Goal: Task Accomplishment & Management: Manage account settings

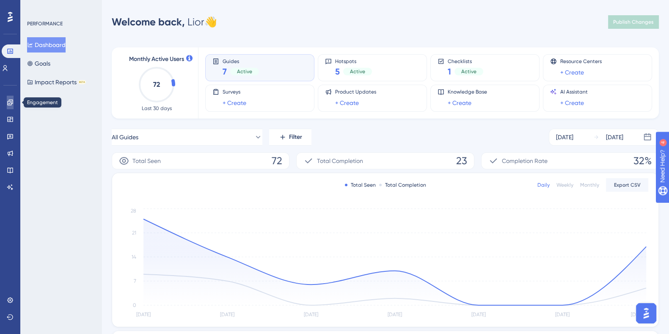
click at [8, 99] on icon at bounding box center [10, 102] width 7 height 7
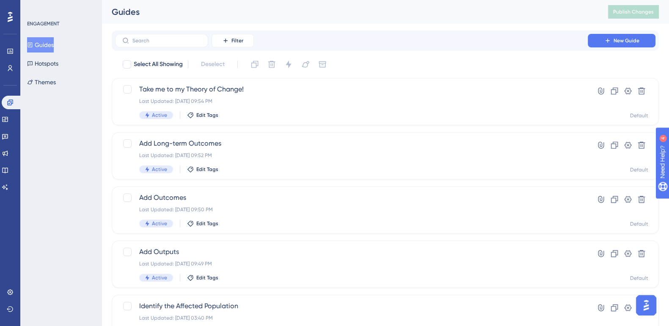
click at [49, 48] on button "Guides" at bounding box center [40, 44] width 27 height 15
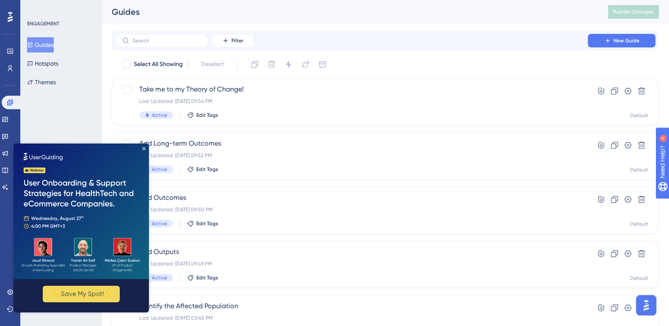
click at [145, 147] on img at bounding box center [81, 210] width 135 height 135
click at [144, 147] on icon "Close Preview" at bounding box center [143, 148] width 3 height 3
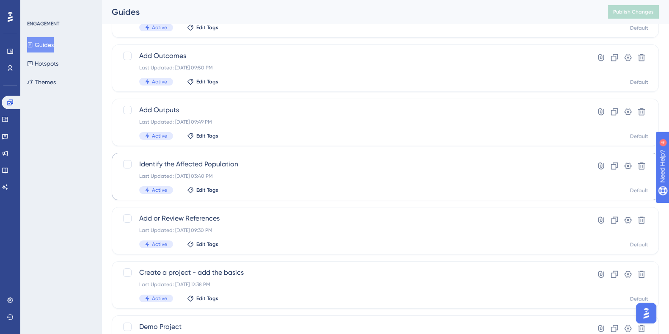
scroll to position [159, 0]
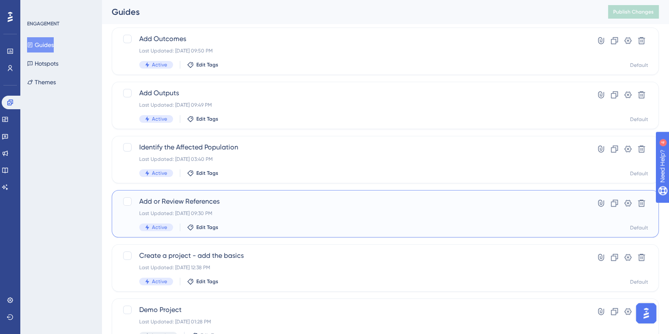
click at [188, 206] on span "Add or Review References" at bounding box center [351, 201] width 424 height 10
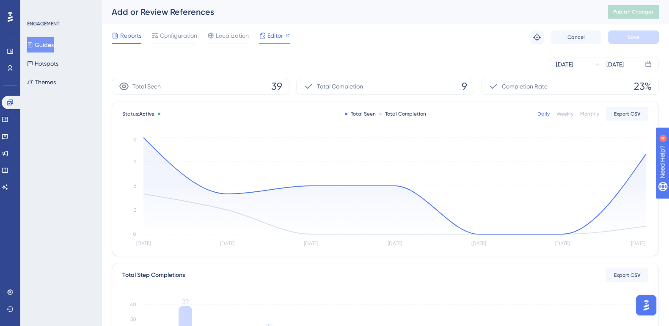
click at [269, 35] on span "Editor" at bounding box center [275, 35] width 16 height 10
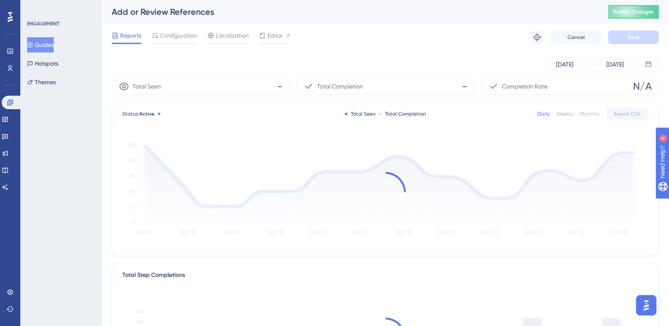
click at [647, 302] on img "Open AI Assistant Launcher" at bounding box center [645, 304] width 15 height 15
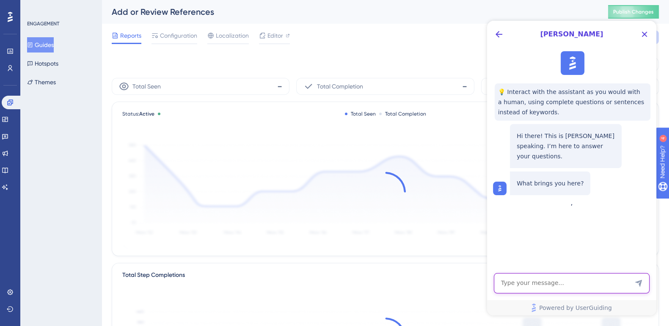
click at [567, 282] on textarea "AI Assistant Text Input" at bounding box center [571, 283] width 156 height 20
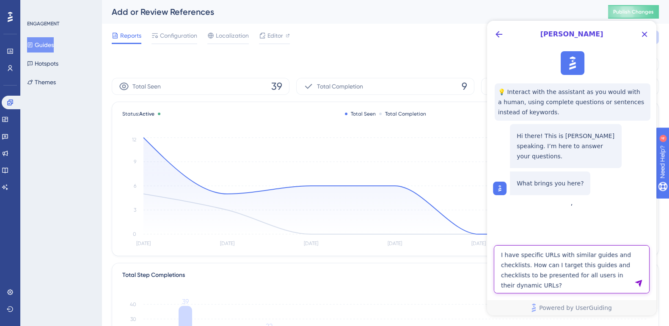
type textarea "I have specific URLs with similar guides and checklists. How can I target this …"
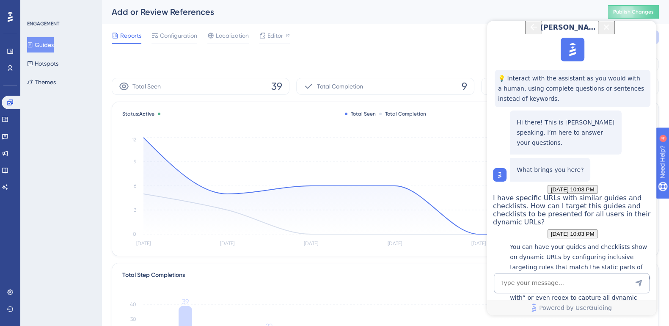
scroll to position [214, 0]
click at [569, 282] on textarea "AI Assistant Text Input" at bounding box center [571, 283] width 156 height 20
click at [537, 241] on p "You can have your guides and checklists show on dynamic URLs by configuring inc…" at bounding box center [581, 297] width 142 height 112
click at [554, 241] on p "You can have your guides and checklists show on dynamic URLs by configuring inc…" at bounding box center [581, 297] width 142 height 112
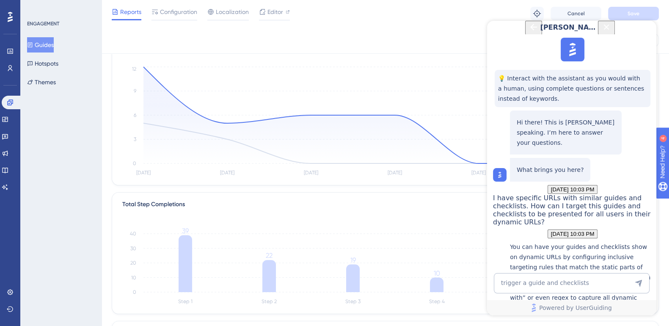
scroll to position [68, 0]
click at [527, 283] on textarea "trigger a guide and checklists" at bounding box center [571, 283] width 156 height 20
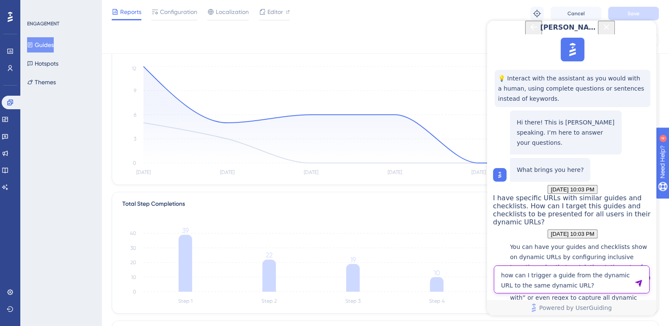
type textarea "how can I trigger a guide from the dynamic URL to the same dynamic URL?"
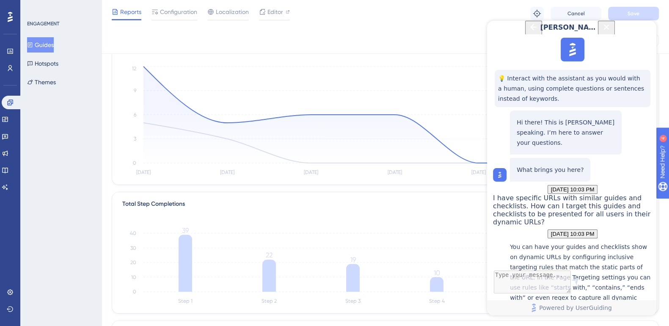
scroll to position [290, 0]
click at [51, 41] on button "Guides" at bounding box center [40, 44] width 27 height 15
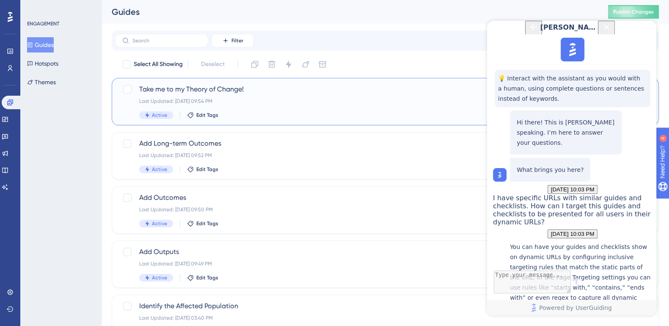
click at [198, 89] on span "Take me to my Theory of Change!" at bounding box center [351, 89] width 424 height 10
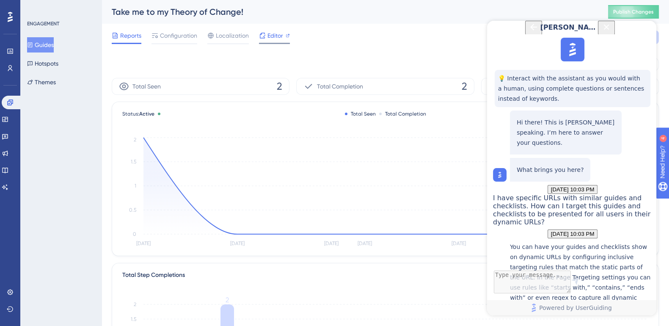
click at [269, 37] on span "Editor" at bounding box center [275, 35] width 16 height 10
click at [163, 34] on span "Configuration" at bounding box center [178, 35] width 37 height 10
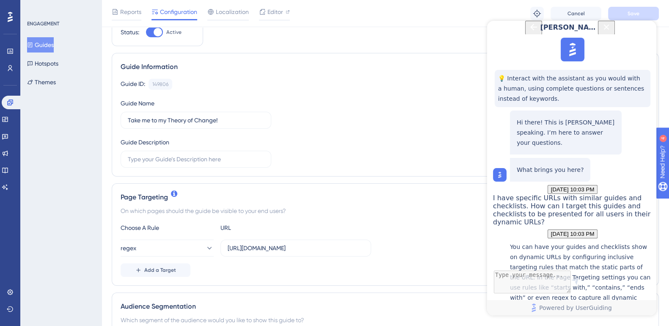
scroll to position [52, 0]
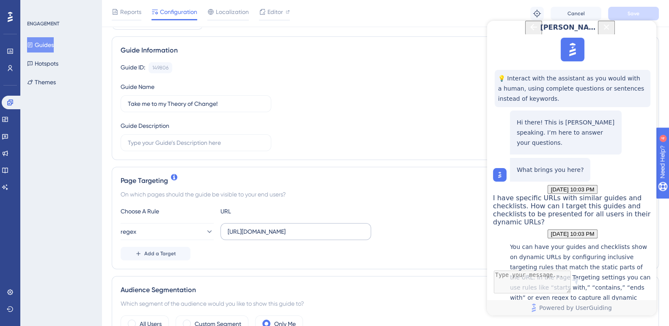
click at [320, 238] on label "https://impact-dev.ruralsenses.com/projects/(.*)/toc" at bounding box center [295, 231] width 151 height 17
click at [320, 236] on input "https://impact-dev.ruralsenses.com/projects/(.*)/toc" at bounding box center [295, 231] width 136 height 9
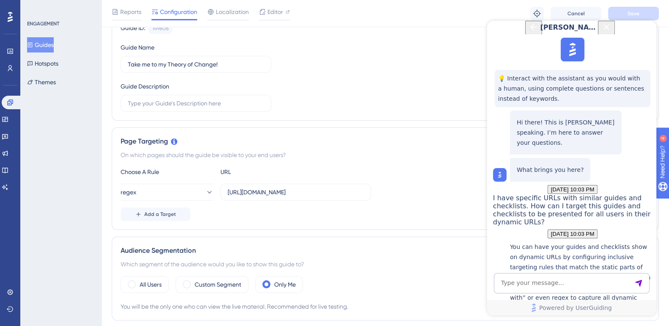
scroll to position [0, 0]
click at [291, 192] on input "https://impact-dev.ruralsenses.com/projects/(.*)/toc" at bounding box center [295, 191] width 136 height 9
click at [296, 190] on input "https://impact-dev.ruralsenses.com/projects/(.*)/toc" at bounding box center [295, 191] width 136 height 9
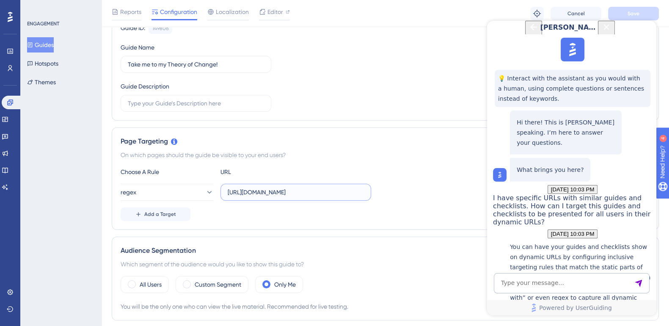
click at [296, 190] on input "https://impact-dev.ruralsenses.com/projects/(.*)/toc" at bounding box center [295, 191] width 136 height 9
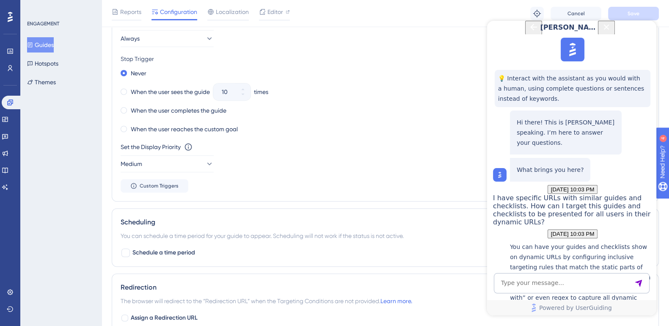
scroll to position [462, 0]
click at [165, 186] on button "Custom Triggers" at bounding box center [155, 184] width 68 height 14
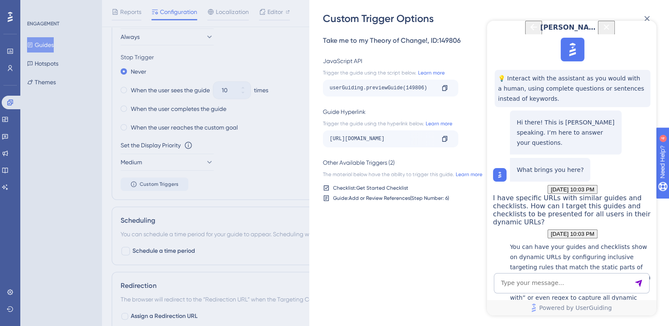
click at [367, 139] on div "https://impact-dev.ruralsenses.com/projects/67da8afb1f3a0b06d24de097/toc?__ug__…" at bounding box center [381, 139] width 105 height 14
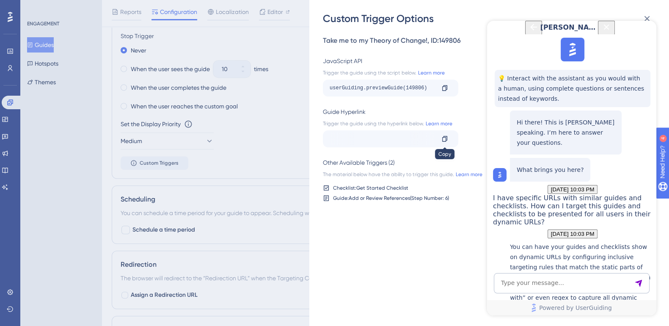
scroll to position [0, 156]
drag, startPoint x: 367, startPoint y: 139, endPoint x: 451, endPoint y: 142, distance: 83.8
click at [451, 142] on div "https://impact-dev.ruralsenses.com/projects/67da8afb1f3a0b06d24de097/toc?__ug__…" at bounding box center [390, 138] width 135 height 17
click at [392, 142] on div "https://impact-dev.ruralsenses.com/projects/67da8afb1f3a0b06d24de097/toc?__ug__…" at bounding box center [381, 139] width 105 height 14
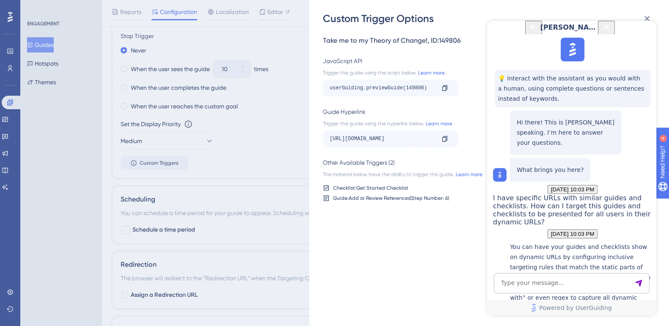
drag, startPoint x: 368, startPoint y: 140, endPoint x: 270, endPoint y: 140, distance: 98.5
click at [270, 140] on div "Custom Trigger Options Take me to my Theory of Change! , ID: 149806 JavaScript …" at bounding box center [334, 163] width 669 height 326
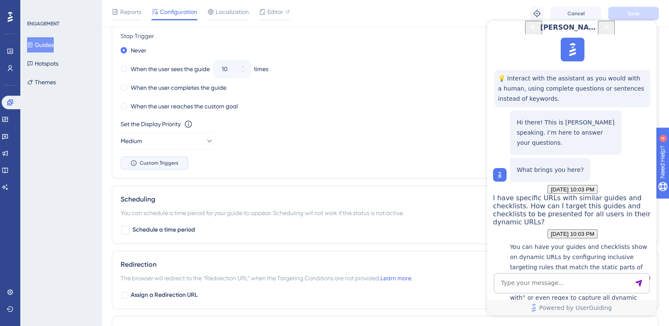
click at [173, 166] on button "Custom Triggers" at bounding box center [155, 163] width 68 height 14
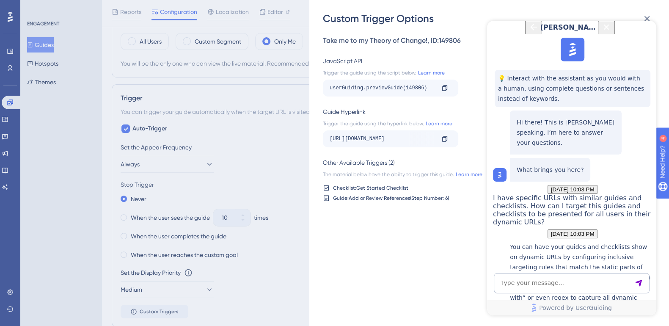
scroll to position [324, 0]
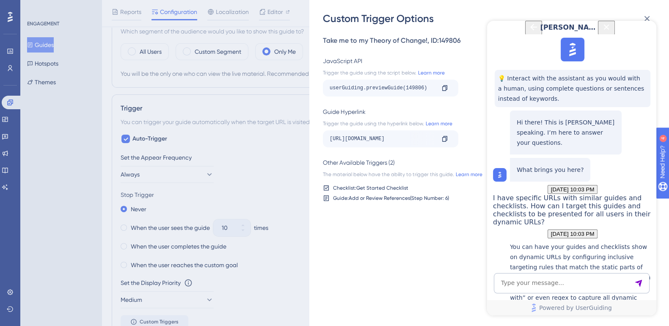
click at [126, 137] on div "Custom Trigger Options Take me to my Theory of Change! , ID: 149806 JavaScript …" at bounding box center [334, 163] width 669 height 326
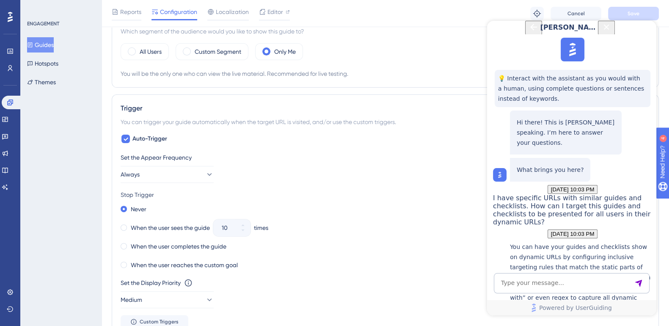
click at [126, 137] on icon at bounding box center [125, 138] width 5 height 7
checkbox input "false"
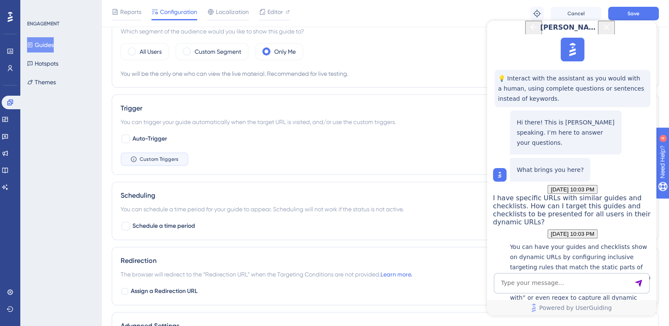
click at [156, 157] on span "Custom Triggers" at bounding box center [159, 159] width 39 height 7
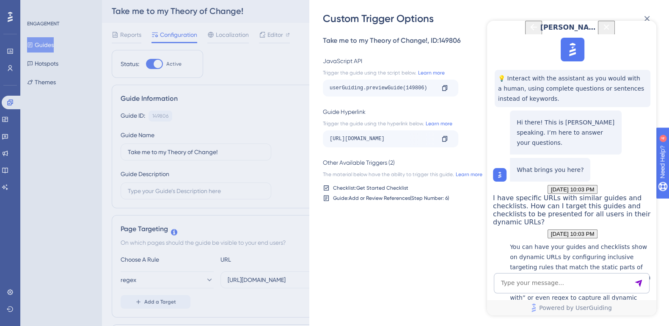
scroll to position [0, 0]
click at [444, 88] on icon at bounding box center [444, 88] width 7 height 7
click at [443, 88] on icon at bounding box center [444, 88] width 7 height 7
click at [611, 32] on icon "Close Button" at bounding box center [606, 27] width 10 height 10
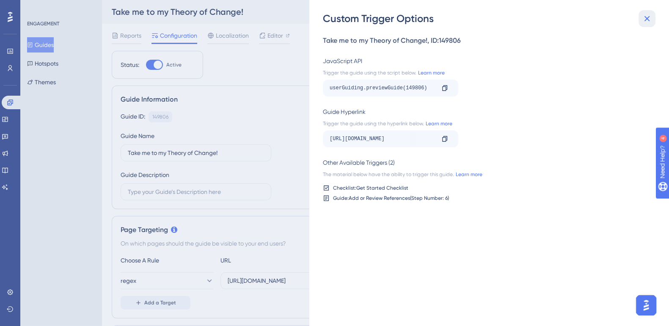
click at [644, 20] on icon at bounding box center [646, 19] width 10 height 10
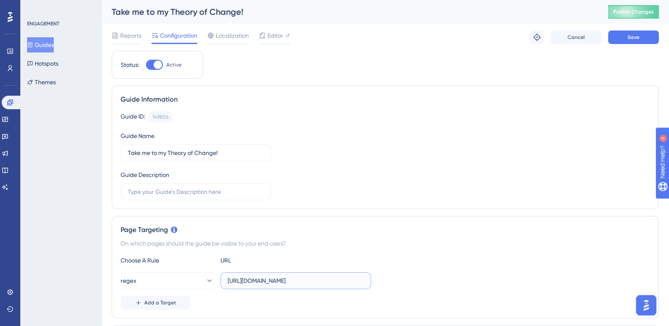
click at [303, 280] on input "https://impact-dev.ruralsenses.com/projects/(.*)/toc" at bounding box center [295, 280] width 136 height 9
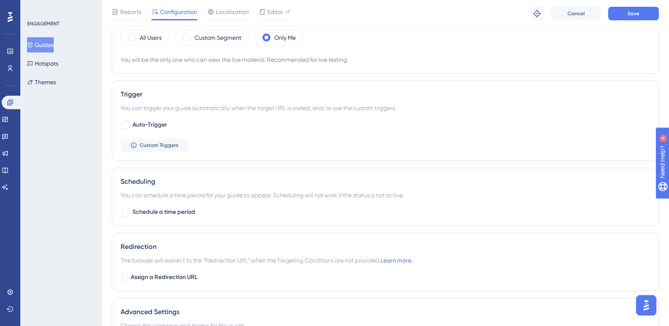
scroll to position [370, 0]
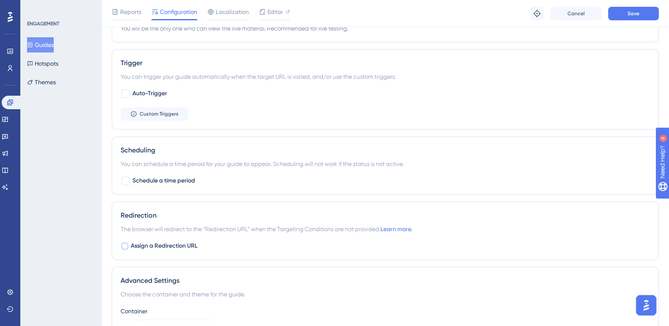
click at [126, 243] on div at bounding box center [124, 245] width 7 height 7
checkbox input "true"
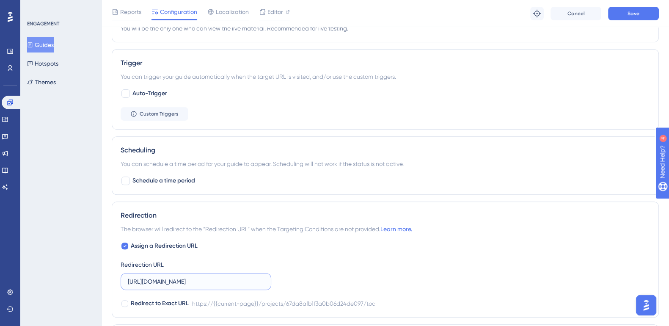
click at [260, 279] on input "https://impact-dev.ruralsenses.com/projects/67da8afb1f3a0b06d24de097/toc" at bounding box center [196, 281] width 136 height 9
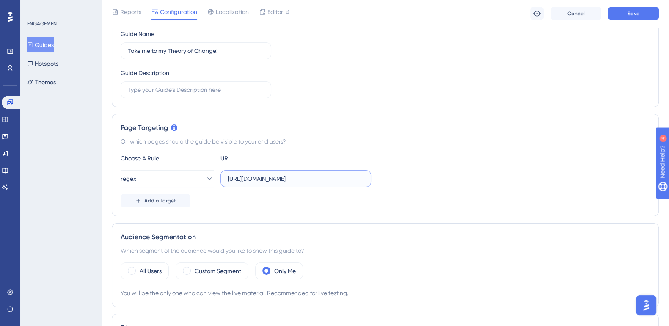
scroll to position [0, 8]
click at [352, 179] on input "https://impact-dev.ruralsenses.com/projects/(.*)/toc" at bounding box center [295, 178] width 136 height 9
click at [343, 180] on input "https://impact-dev.ruralsenses.com/projects/(.*)/toc" at bounding box center [295, 178] width 136 height 9
drag, startPoint x: 344, startPoint y: 180, endPoint x: 351, endPoint y: 180, distance: 6.8
click at [351, 180] on input "https://impact-dev.ruralsenses.com/projects/(.*)/toc" at bounding box center [295, 178] width 136 height 9
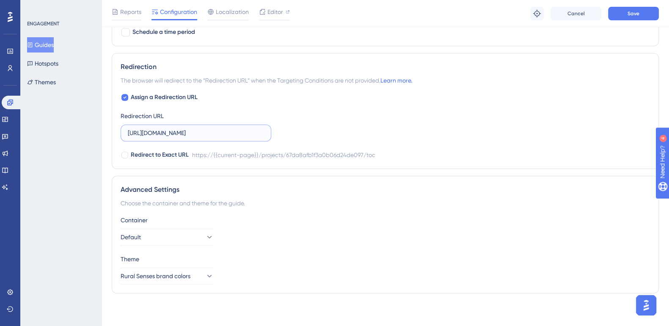
scroll to position [0, 0]
click at [170, 133] on input "https://impact-dev.ruralsenses.com/projects/67da8afb1f3a0b06d24de097/toc" at bounding box center [196, 132] width 136 height 9
paste input "(.*)"
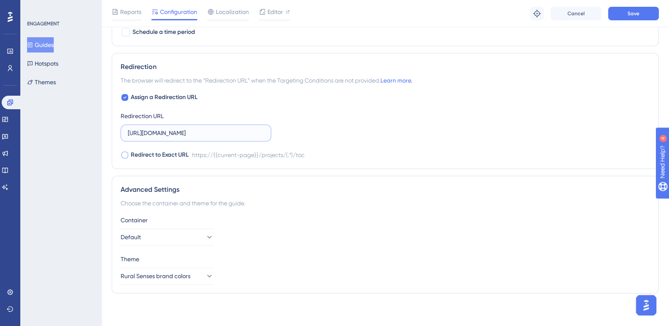
type input "https://impact-dev.ruralsenses.com/projects/(.*)/toc"
click at [127, 153] on div at bounding box center [124, 154] width 7 height 7
checkbox input "false"
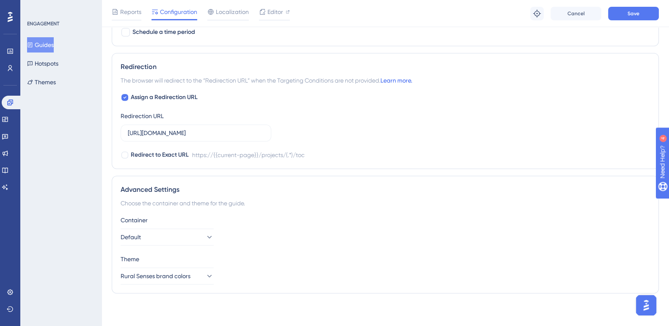
click at [410, 78] on link "Learn more." at bounding box center [396, 80] width 32 height 7
click at [242, 132] on input "https://impact-dev.ruralsenses.com/projects/(.*)/toc" at bounding box center [196, 132] width 136 height 9
type input "https://impact-dev.ruralsenses.com/projects/{{user-id}}/toc"
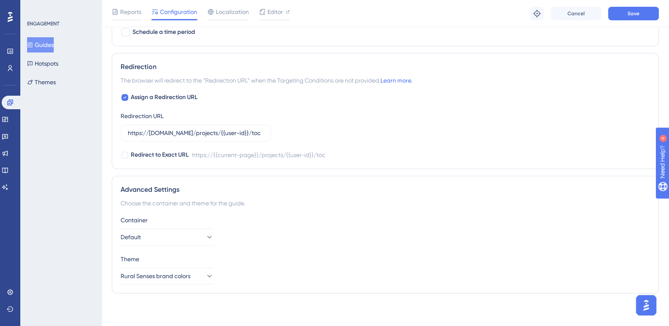
click at [375, 147] on div "Assign a Redirection URL Redirection URL https://impact-dev.ruralsenses.com/pro…" at bounding box center [385, 126] width 529 height 68
click at [646, 11] on button "Save" at bounding box center [633, 14] width 51 height 14
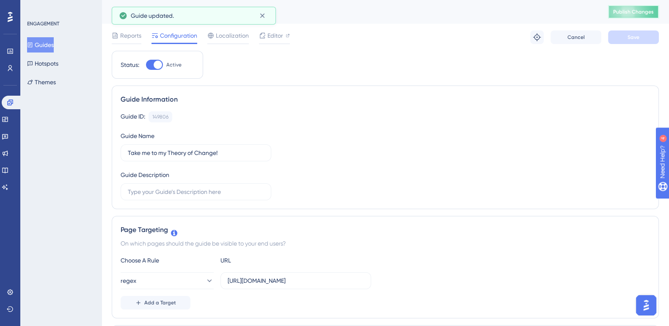
click at [650, 14] on span "Publish Changes" at bounding box center [633, 11] width 41 height 7
click at [205, 282] on icon at bounding box center [209, 280] width 8 height 8
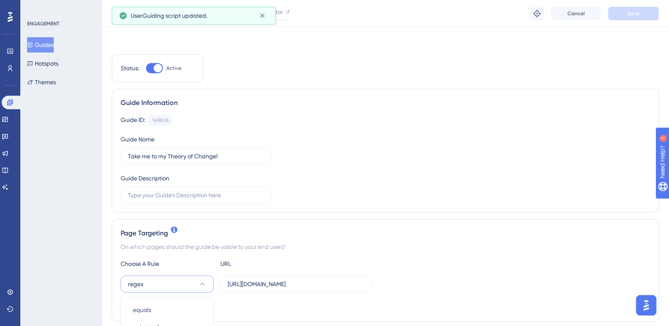
scroll to position [197, 0]
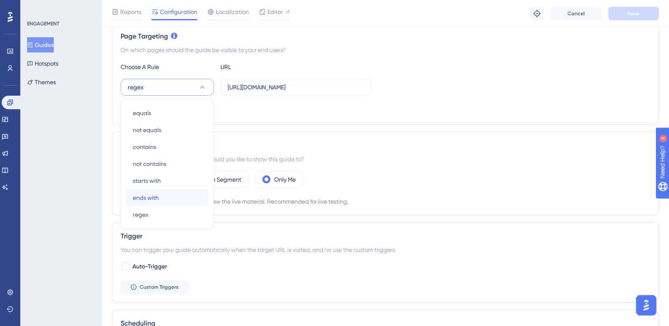
click at [161, 196] on div "ends with ends with" at bounding box center [167, 197] width 69 height 17
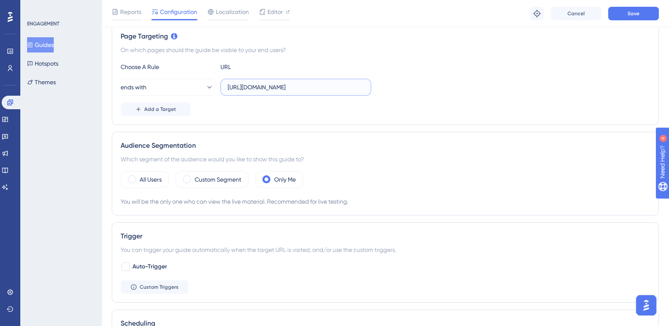
click at [282, 86] on input "https://impact-dev.ruralsenses.com/projects/(.*)/toc" at bounding box center [295, 86] width 136 height 9
drag, startPoint x: 355, startPoint y: 85, endPoint x: 183, endPoint y: 104, distance: 173.2
click at [183, 104] on div "Choose A Rule URL ends with https://impact-dev.ruralsenses.com/projects/(.*)/to…" at bounding box center [385, 89] width 529 height 54
type input "/toc"
click at [651, 14] on button "Save" at bounding box center [633, 14] width 51 height 14
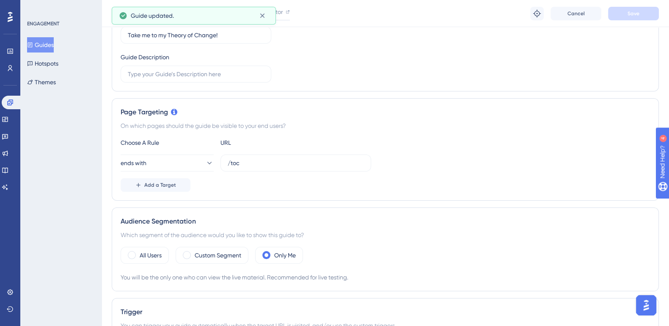
scroll to position [0, 0]
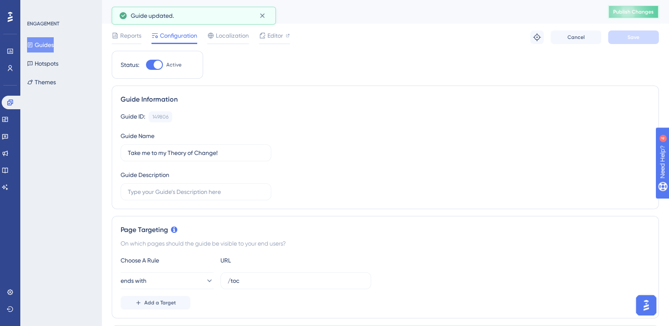
click at [636, 7] on button "Publish Changes" at bounding box center [633, 12] width 51 height 14
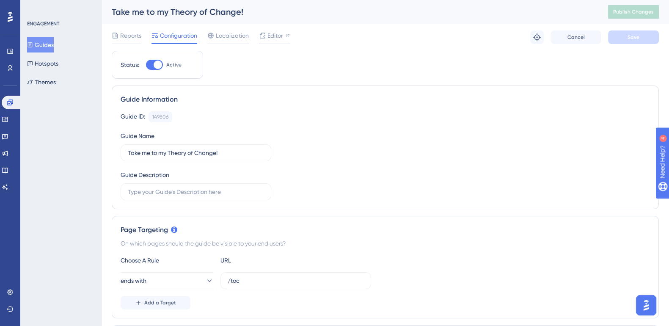
click at [52, 43] on button "Guides" at bounding box center [40, 44] width 27 height 15
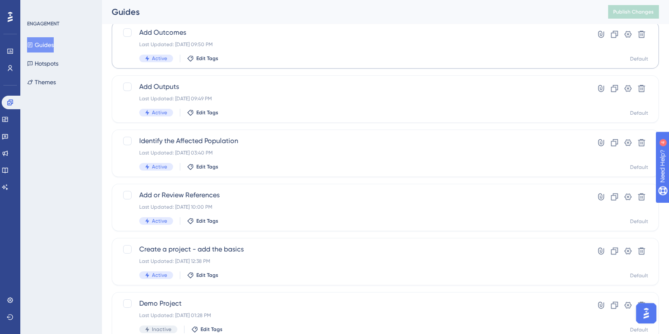
scroll to position [211, 0]
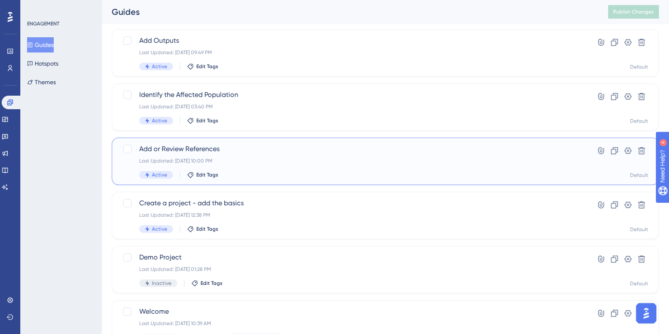
click at [197, 151] on span "Add or Review References" at bounding box center [351, 149] width 424 height 10
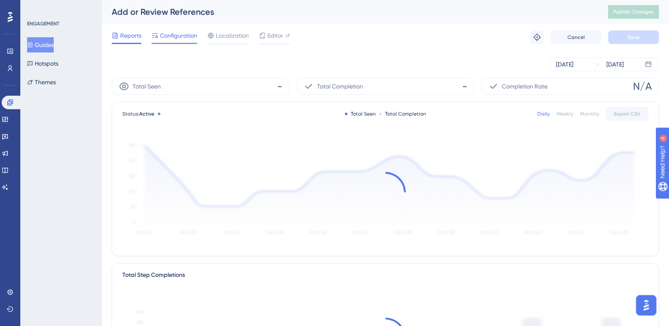
click at [181, 33] on span "Configuration" at bounding box center [178, 35] width 37 height 10
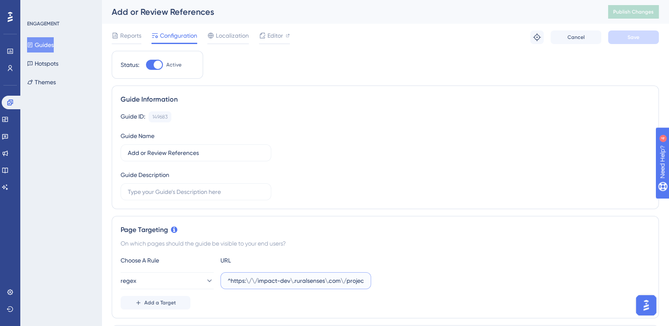
click at [357, 279] on input "^https:\/\/impact-dev\.ruralsenses\.com\/projects\/[^\/]+\/references$" at bounding box center [295, 280] width 136 height 9
drag, startPoint x: 328, startPoint y: 278, endPoint x: 98, endPoint y: 277, distance: 230.5
type input "/references"
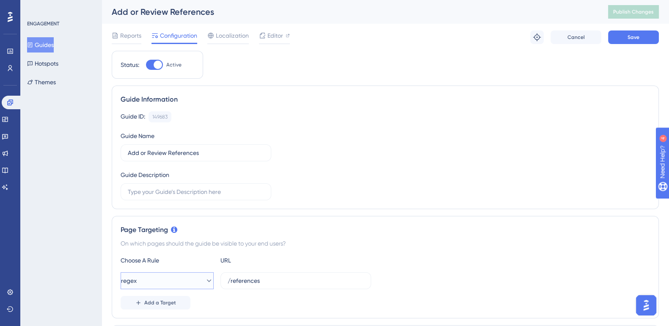
click at [145, 282] on button "regex" at bounding box center [167, 280] width 93 height 17
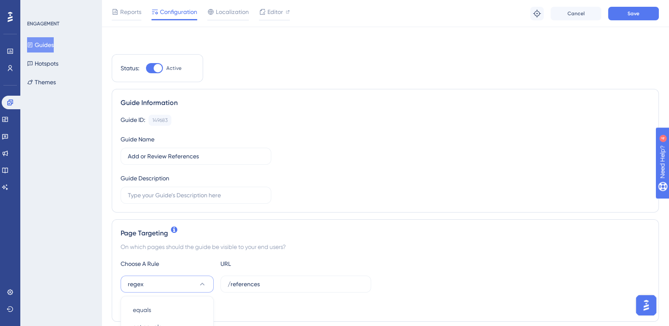
scroll to position [197, 0]
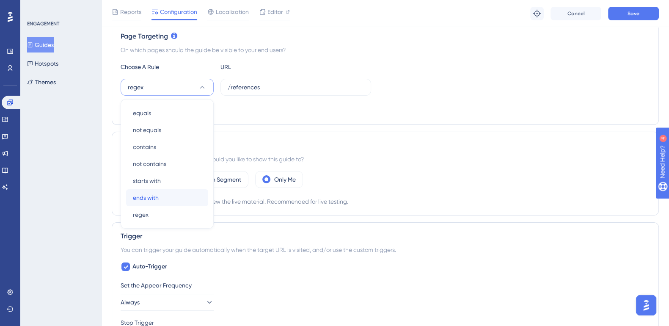
click at [164, 196] on div "ends with ends with" at bounding box center [167, 197] width 69 height 17
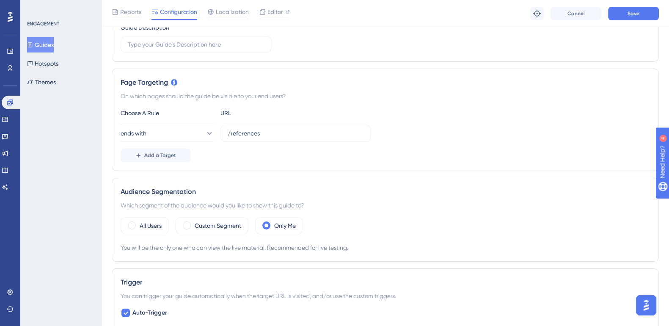
scroll to position [211, 0]
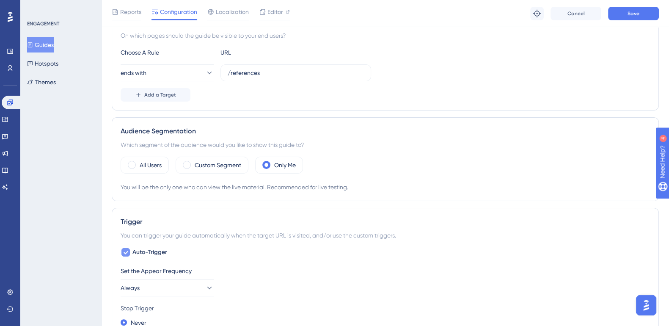
click at [128, 250] on div at bounding box center [125, 252] width 8 height 8
click at [149, 267] on button "Custom Triggers" at bounding box center [155, 273] width 68 height 14
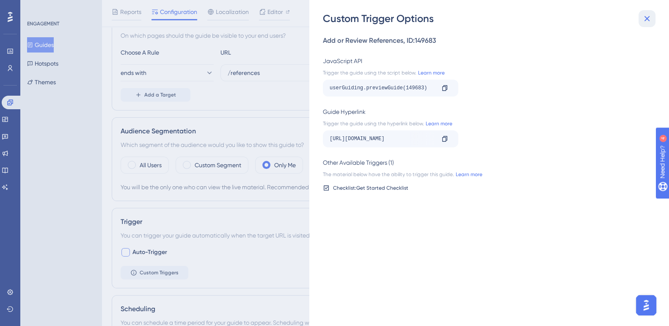
click at [652, 15] on button at bounding box center [646, 18] width 17 height 17
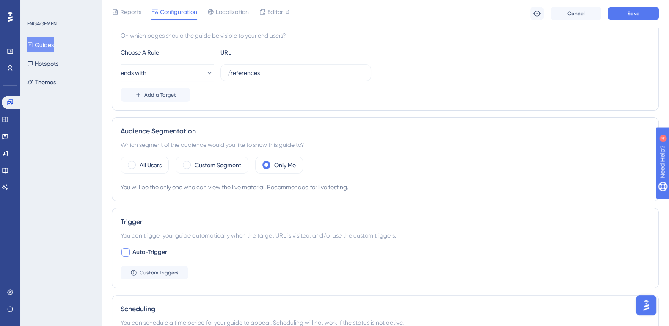
click at [129, 251] on div at bounding box center [125, 252] width 8 height 8
checkbox input "true"
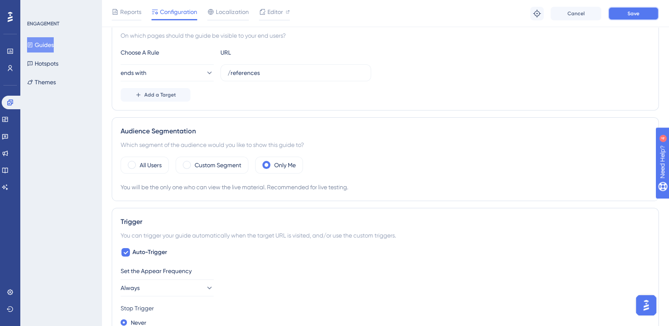
click at [638, 17] on button "Save" at bounding box center [633, 14] width 51 height 14
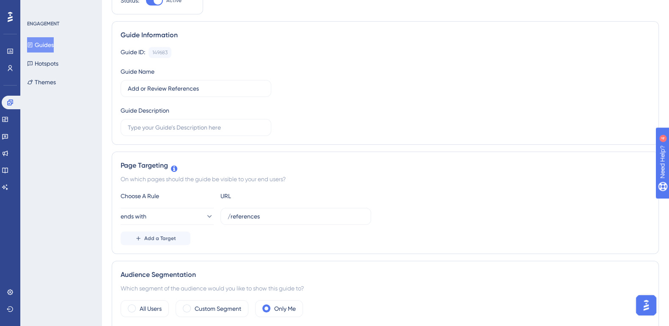
scroll to position [0, 0]
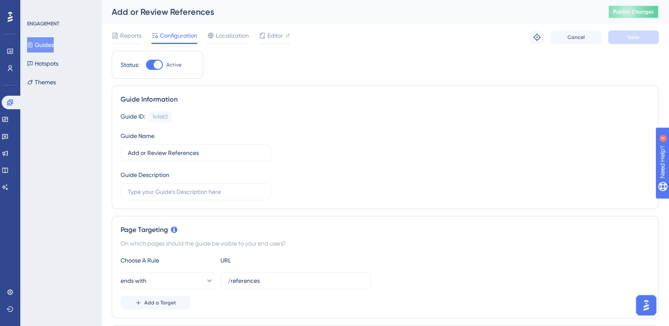
click at [630, 6] on button "Publish Changes" at bounding box center [633, 12] width 51 height 14
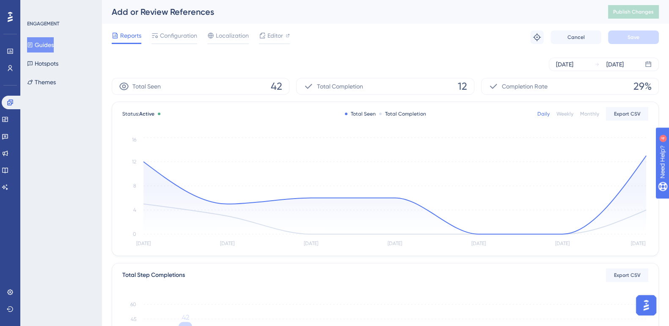
click at [43, 47] on button "Guides" at bounding box center [40, 44] width 27 height 15
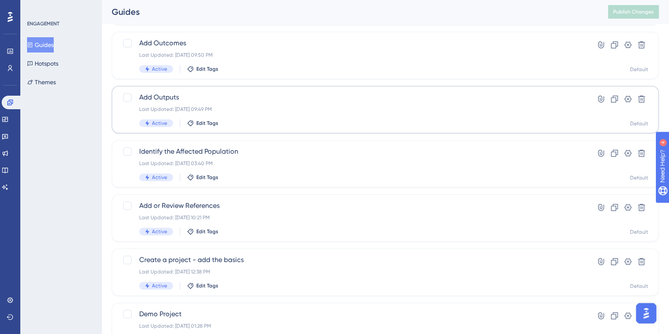
scroll to position [159, 0]
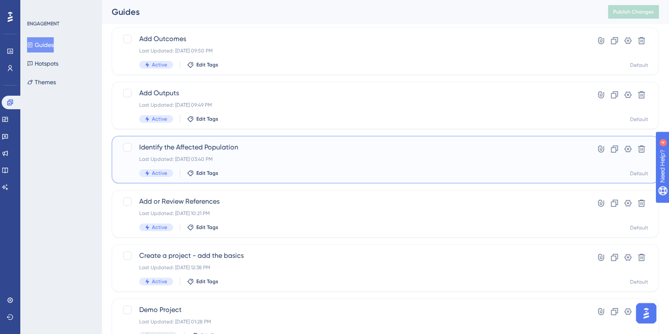
click at [173, 147] on span "Identify the Affected Population" at bounding box center [351, 147] width 424 height 10
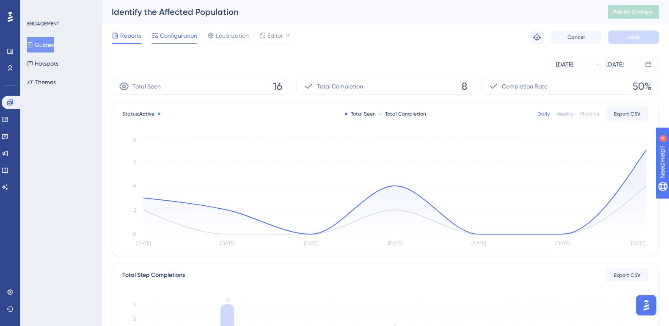
click at [188, 41] on div "Configuration" at bounding box center [174, 37] width 46 height 14
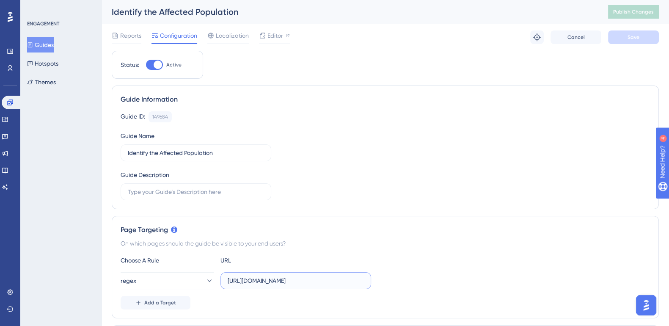
drag, startPoint x: 345, startPoint y: 282, endPoint x: 192, endPoint y: 297, distance: 153.0
click at [192, 297] on div "Choose A Rule URL regex https://impact-dev.ruralsenses.com/projects/(.*)/affect…" at bounding box center [385, 282] width 529 height 54
click at [162, 288] on div "Choose A Rule URL regex https://impact-dev.ruralsenses.com/projects/(.*)/affect…" at bounding box center [385, 282] width 529 height 54
click at [162, 284] on button "regex" at bounding box center [167, 280] width 93 height 17
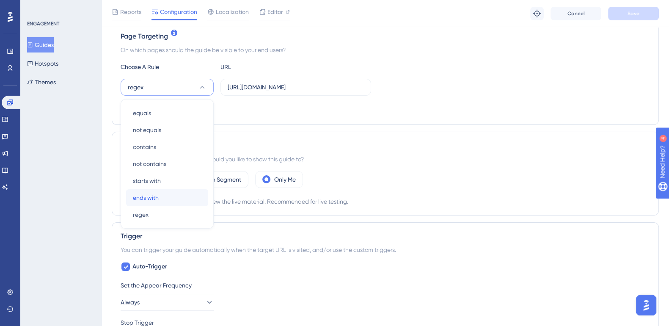
click at [159, 199] on div "ends with ends with" at bounding box center [167, 197] width 69 height 17
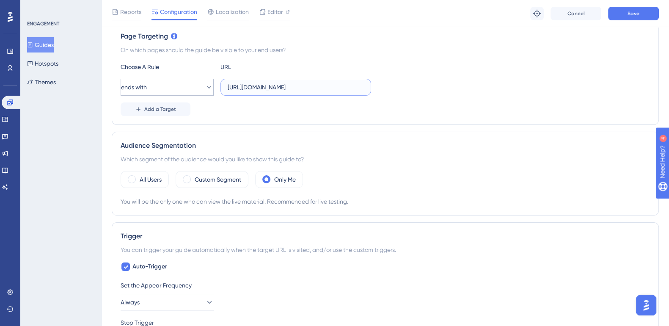
drag, startPoint x: 352, startPoint y: 85, endPoint x: 179, endPoint y: 88, distance: 173.0
click at [179, 88] on div "ends with https://impact-dev.ruralsenses.com/projects/(.*)/affected-stakeholders" at bounding box center [246, 87] width 250 height 17
type input "/affected-stakeholders"
click at [617, 16] on button "Save" at bounding box center [633, 14] width 51 height 14
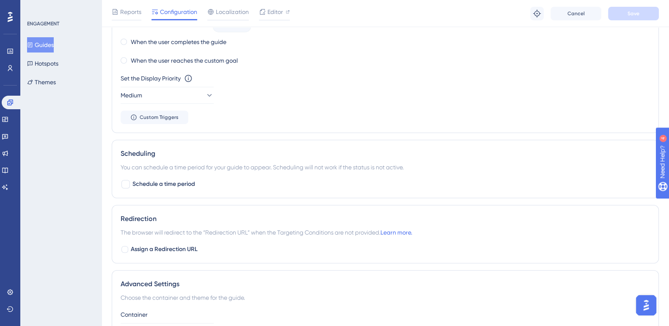
scroll to position [581, 0]
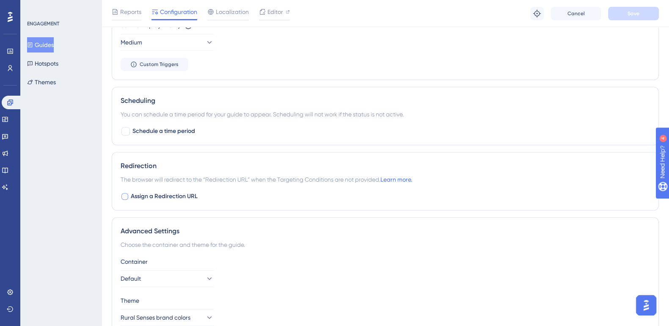
click at [124, 195] on div at bounding box center [124, 196] width 7 height 7
checkbox input "true"
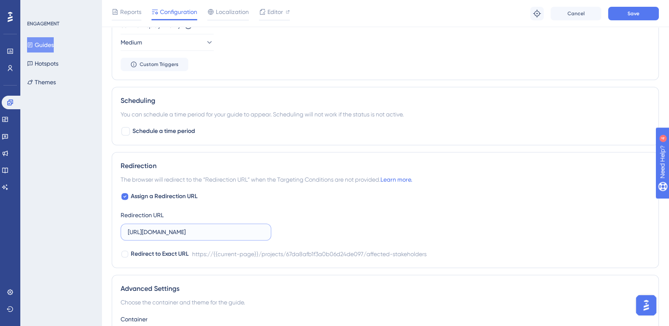
click at [259, 227] on input "https://impact-dev.ruralsenses.com/projects/67da8afb1f3a0b06d24de097/affected-s…" at bounding box center [196, 231] width 136 height 9
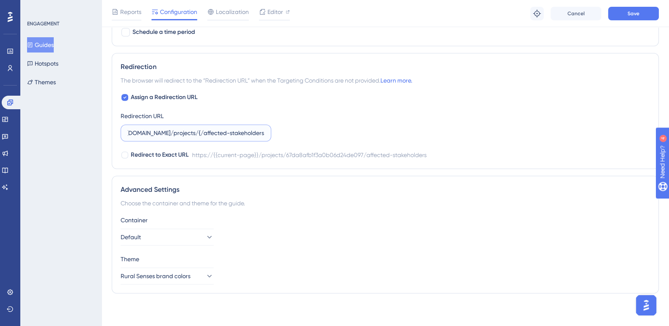
scroll to position [0, 55]
type input "https://impact-dev.ruralsenses.com/projects/{{user-id}}/affected-stakeholders"
click at [126, 151] on div at bounding box center [124, 154] width 7 height 7
click at [126, 151] on icon at bounding box center [124, 154] width 3 height 7
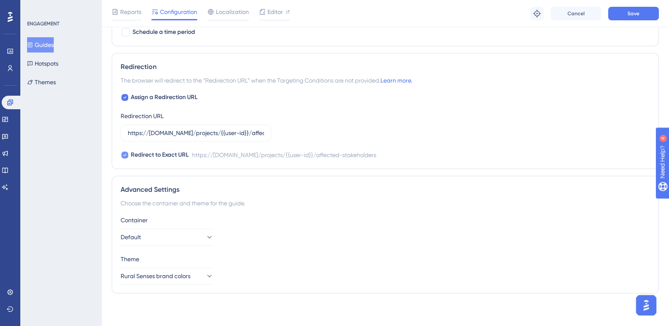
checkbox input "false"
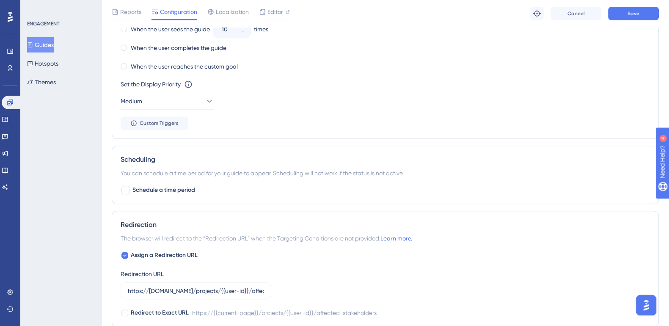
scroll to position [522, 0]
click at [165, 126] on button "Custom Triggers" at bounding box center [155, 124] width 68 height 14
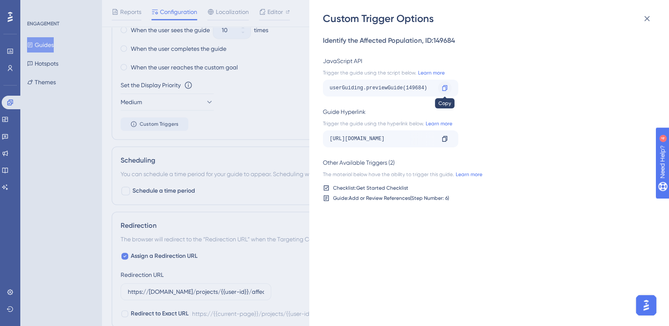
click at [442, 88] on icon at bounding box center [444, 87] width 5 height 5
click at [650, 22] on icon at bounding box center [646, 19] width 10 height 10
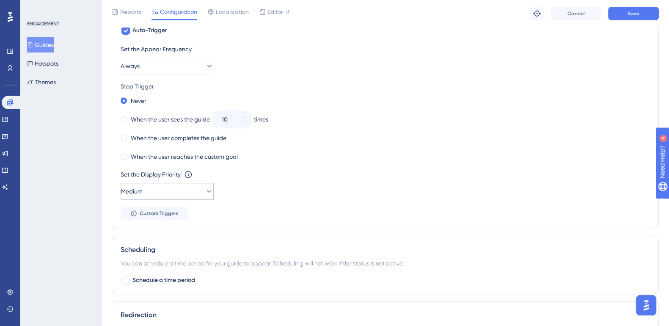
scroll to position [416, 0]
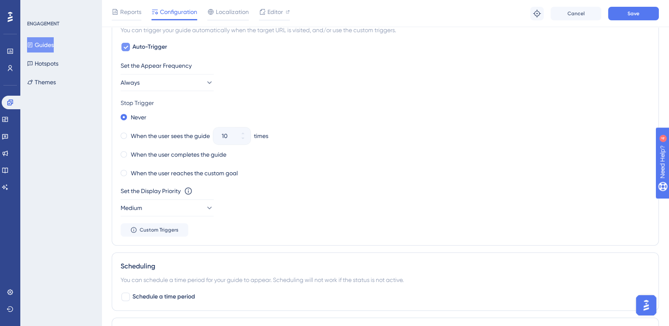
click at [125, 49] on div at bounding box center [125, 47] width 8 height 8
checkbox input "false"
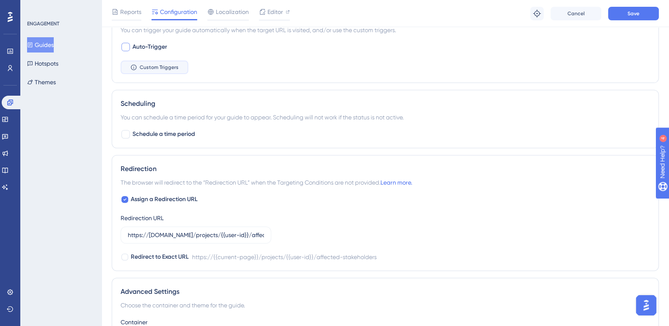
click at [154, 69] on button "Custom Triggers" at bounding box center [155, 67] width 68 height 14
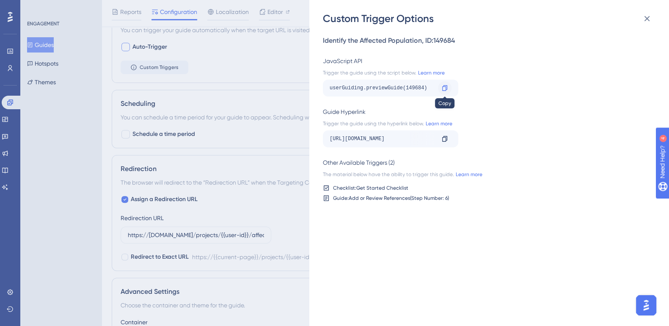
click at [441, 85] on icon at bounding box center [444, 88] width 7 height 7
drag, startPoint x: 402, startPoint y: 142, endPoint x: 442, endPoint y: 136, distance: 40.5
click at [442, 136] on div "https://impact-dev.ruralsenses.com/projects/67da8afb1f3a0b06d24de097/affected-s…" at bounding box center [390, 138] width 135 height 17
click at [518, 82] on div "userGuiding.previewGuide(149684) Copy" at bounding box center [486, 87] width 327 height 17
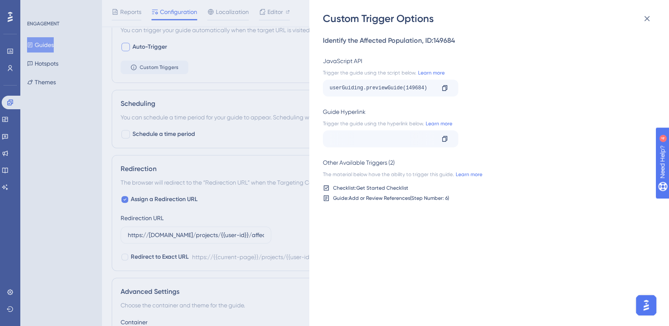
click at [406, 143] on div "https://impact-dev.ruralsenses.com/projects/67da8afb1f3a0b06d24de097/affected-s…" at bounding box center [381, 139] width 105 height 14
drag, startPoint x: 405, startPoint y: 140, endPoint x: 393, endPoint y: 141, distance: 11.9
click at [393, 141] on div "https://impact-dev.ruralsenses.com/projects/67da8afb1f3a0b06d24de097/affected-s…" at bounding box center [381, 139] width 105 height 14
click at [400, 134] on div "https://impact-dev.ruralsenses.com/projects/67da8afb1f3a0b06d24de097/affected-s…" at bounding box center [381, 139] width 105 height 14
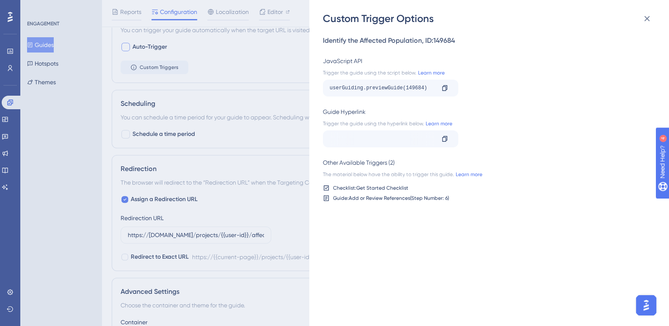
scroll to position [0, 100]
drag, startPoint x: 391, startPoint y: 137, endPoint x: 388, endPoint y: 145, distance: 8.6
click at [388, 145] on div "https://impact-dev.ruralsenses.com/projects/67da8afb1f3a0b06d24de097/affected-s…" at bounding box center [381, 139] width 105 height 14
click at [442, 86] on icon at bounding box center [444, 87] width 5 height 5
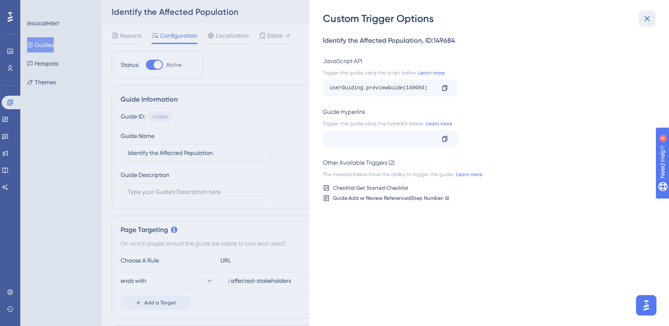
click at [647, 18] on icon at bounding box center [646, 19] width 10 height 10
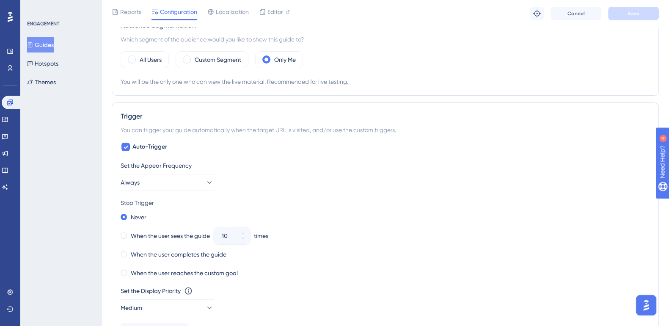
scroll to position [317, 0]
click at [122, 144] on div at bounding box center [125, 146] width 8 height 8
checkbox input "false"
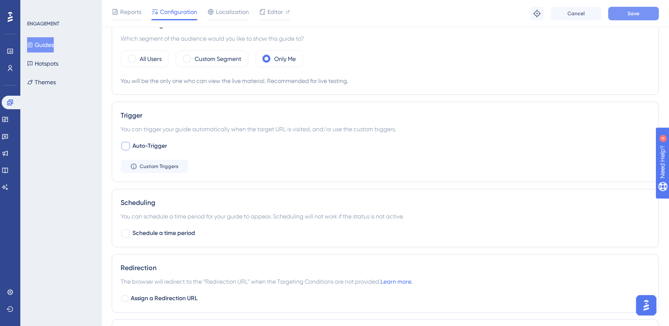
click at [629, 13] on span "Save" at bounding box center [633, 13] width 12 height 7
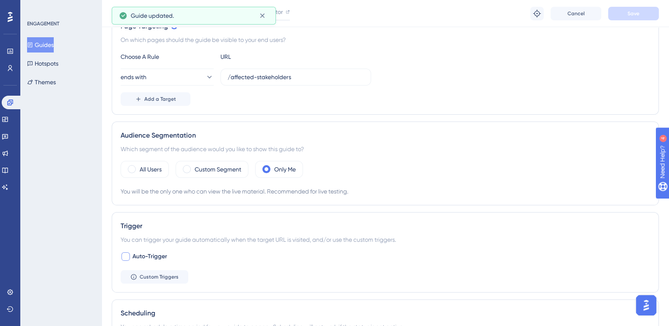
scroll to position [0, 0]
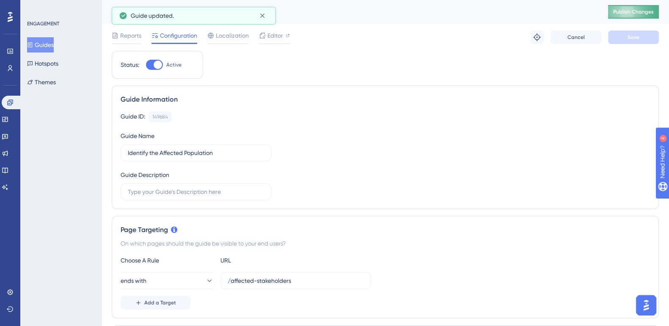
click at [645, 17] on button "Publish Changes" at bounding box center [633, 12] width 51 height 14
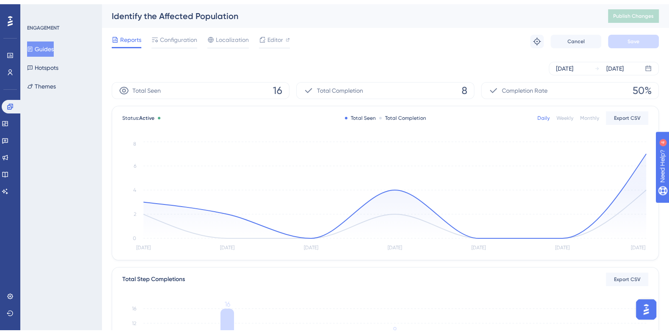
scroll to position [131, 0]
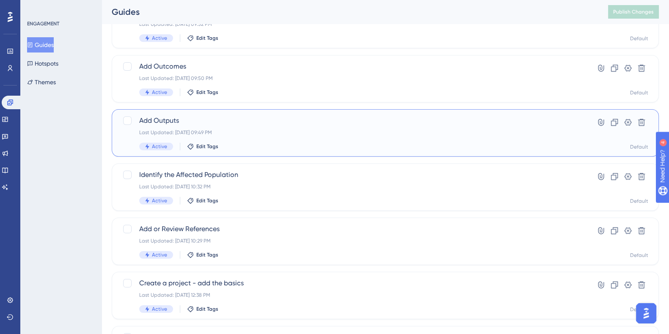
click at [160, 119] on span "Add Outputs" at bounding box center [351, 120] width 424 height 10
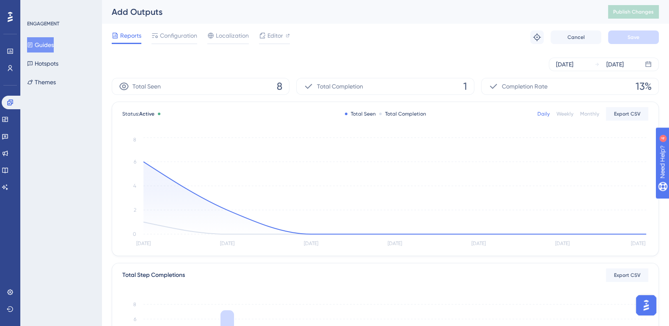
click at [177, 47] on div "Reports Configuration Localization Editor Troubleshoot Cancel Save" at bounding box center [385, 37] width 547 height 27
click at [174, 43] on div at bounding box center [174, 43] width 46 height 1
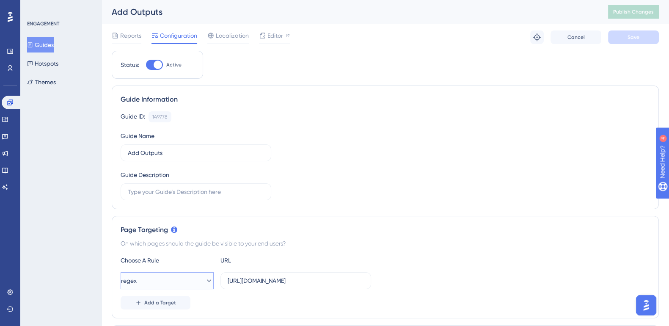
click at [181, 284] on button "regex" at bounding box center [167, 280] width 93 height 17
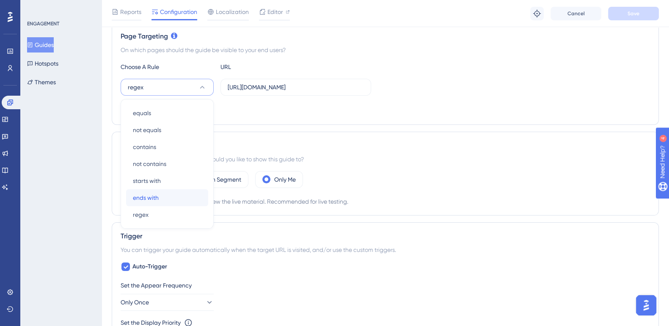
click at [164, 193] on div "ends with ends with" at bounding box center [167, 197] width 69 height 17
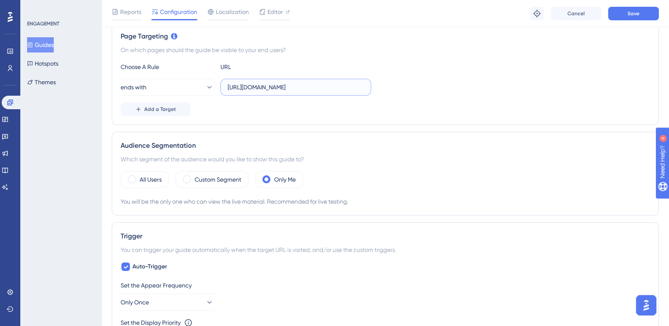
click at [323, 85] on input "https://impact-dev.ruralsenses.com/projects/(.*)/outputs/edit" at bounding box center [295, 86] width 136 height 9
drag, startPoint x: 354, startPoint y: 82, endPoint x: 115, endPoint y: 90, distance: 239.5
click at [115, 90] on div "Page Targeting On which pages should the guide be visible to your end users? Ch…" at bounding box center [385, 73] width 547 height 102
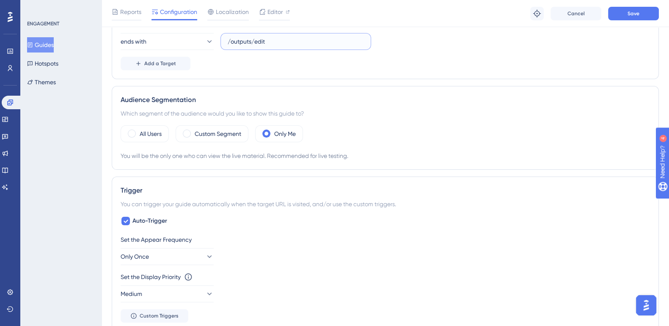
scroll to position [249, 0]
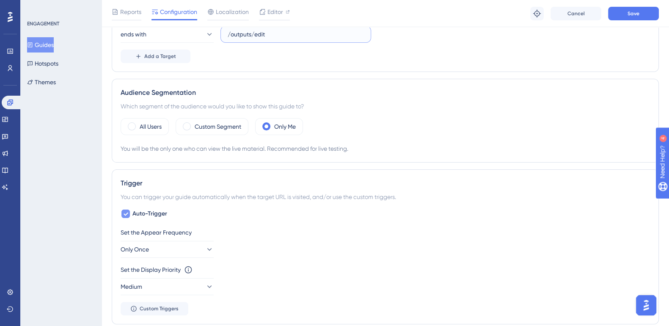
type input "/outputs/edit"
click at [124, 212] on icon at bounding box center [125, 213] width 5 height 3
checkbox input "false"
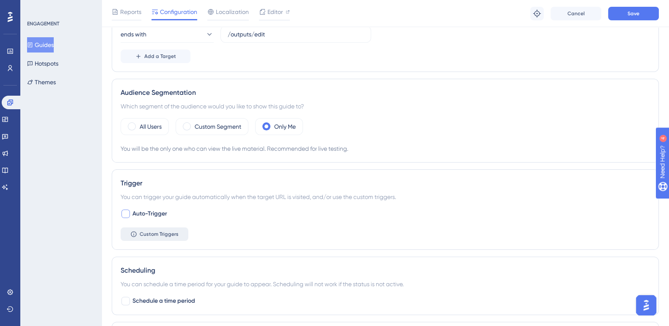
click at [163, 233] on span "Custom Triggers" at bounding box center [159, 233] width 39 height 7
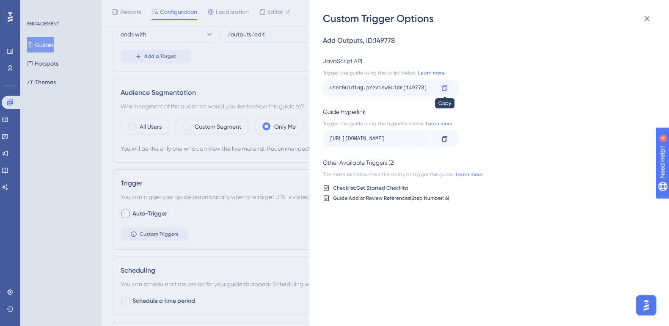
click at [442, 88] on icon at bounding box center [444, 88] width 7 height 7
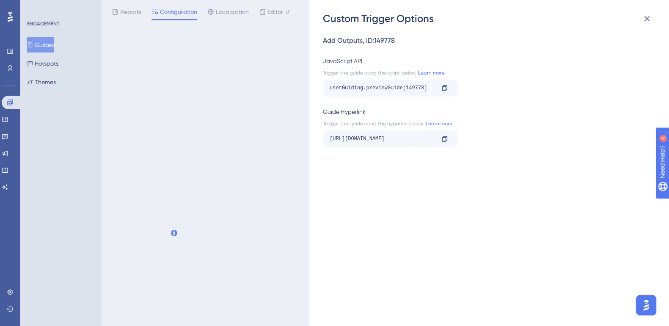
scroll to position [0, 0]
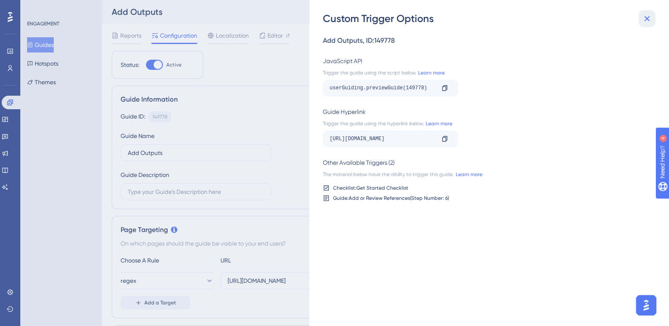
click at [647, 19] on icon at bounding box center [646, 18] width 5 height 5
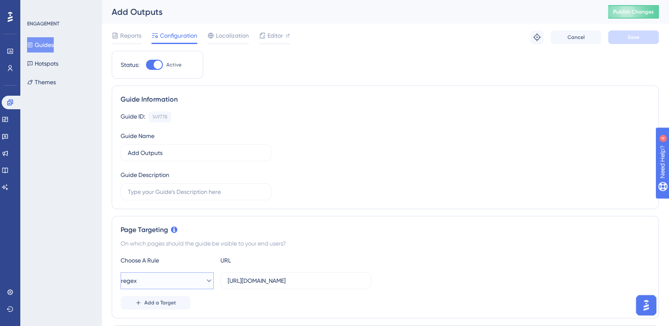
click at [155, 282] on button "regex" at bounding box center [167, 280] width 93 height 17
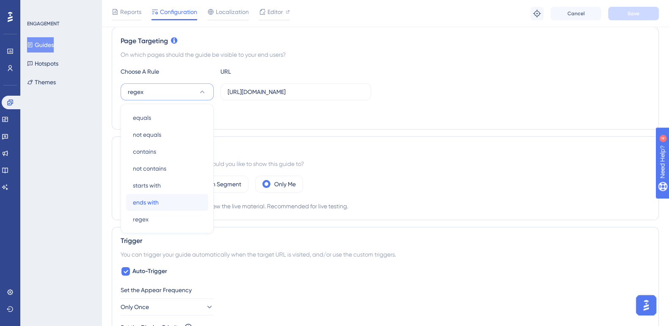
click at [170, 198] on div "ends with ends with" at bounding box center [167, 202] width 69 height 17
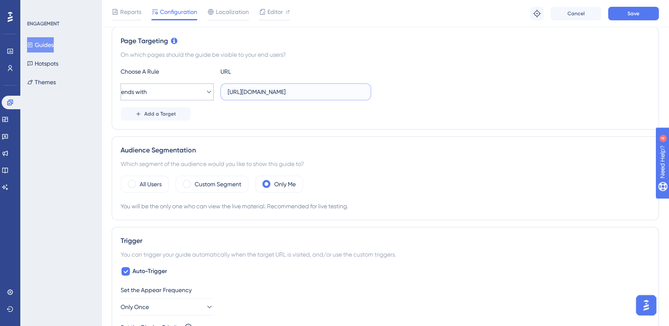
drag, startPoint x: 337, startPoint y: 91, endPoint x: 191, endPoint y: 94, distance: 146.8
click at [191, 94] on div "ends with https://impact-dev.ruralsenses.com/projects/(.*)/outputs/edit" at bounding box center [246, 91] width 250 height 17
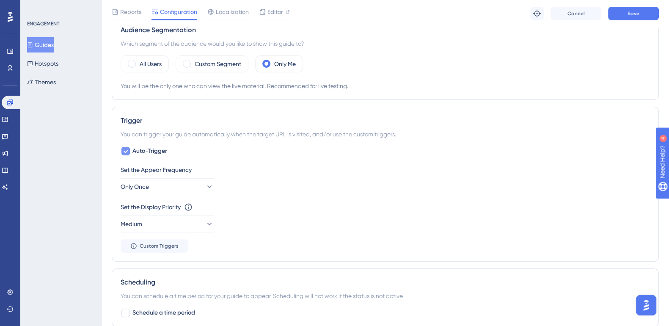
scroll to position [317, 0]
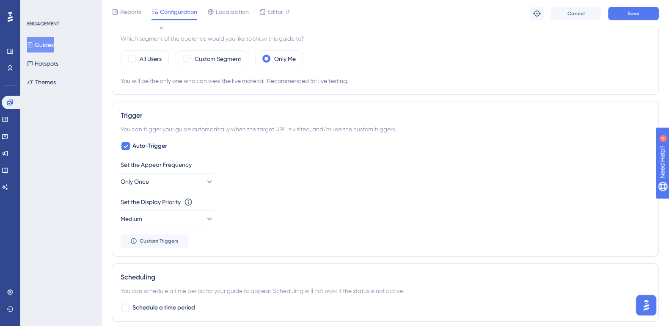
type input "outputs/edit"
click at [119, 146] on div "Trigger You can trigger your guide automatically when the target URL is visited…" at bounding box center [385, 178] width 547 height 155
click at [121, 145] on div at bounding box center [125, 146] width 8 height 8
checkbox input "false"
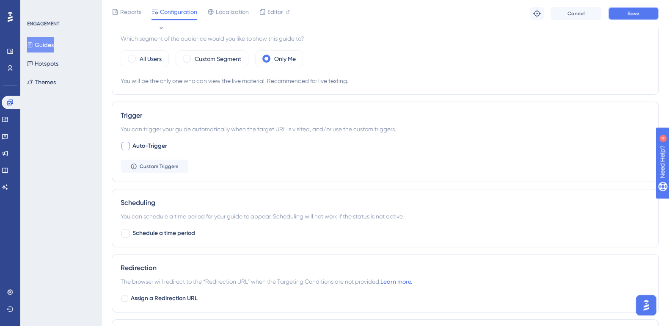
click at [609, 11] on button "Save" at bounding box center [633, 14] width 51 height 14
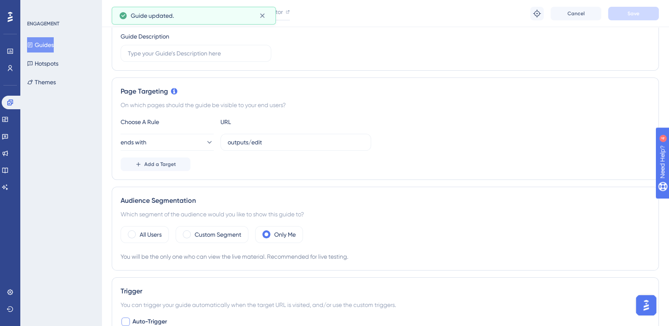
scroll to position [0, 0]
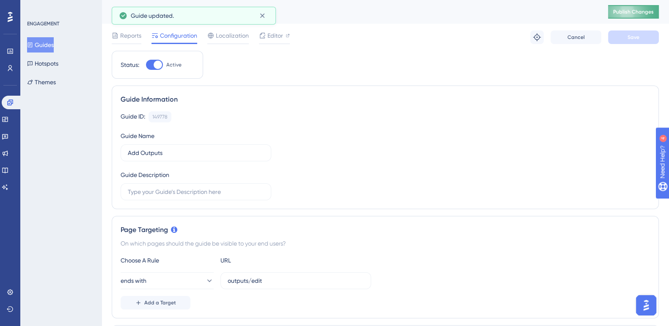
click at [639, 9] on span "Publish Changes" at bounding box center [633, 11] width 41 height 7
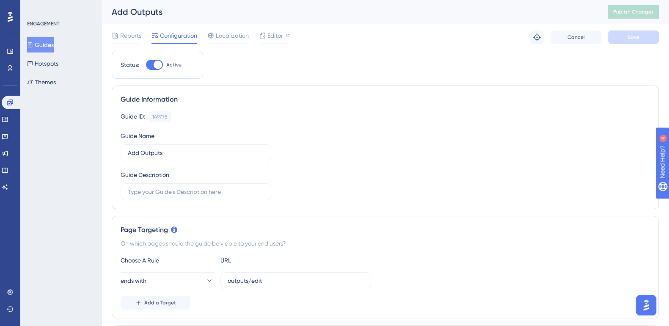
click at [643, 305] on img "Open AI Assistant Launcher" at bounding box center [645, 304] width 15 height 15
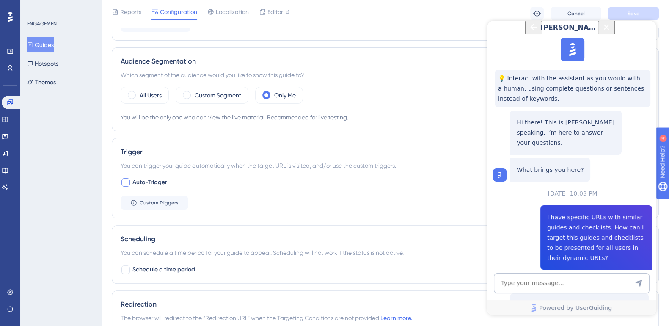
scroll to position [370, 0]
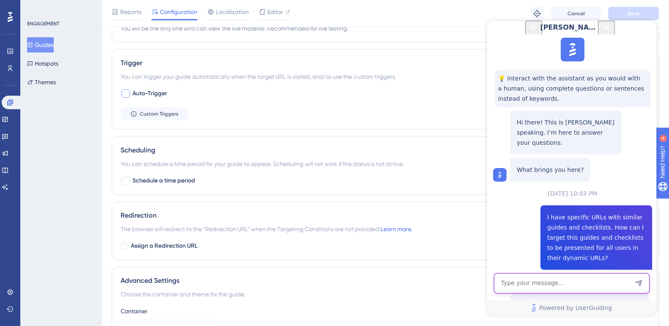
click at [567, 285] on textarea "AI Assistant Text Input" at bounding box center [571, 283] width 156 height 20
type textarea "j"
type textarea "JavaScript trigger guide doesn't work"
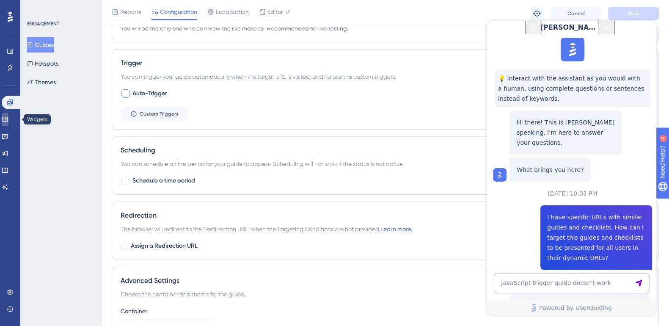
click at [8, 117] on icon at bounding box center [4, 119] width 5 height 5
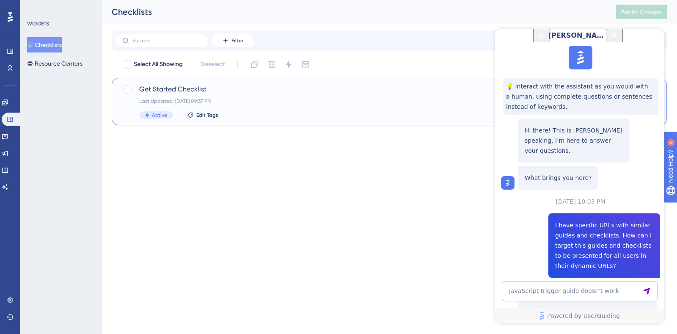
click at [155, 87] on span "Get Started Checklist" at bounding box center [355, 89] width 432 height 10
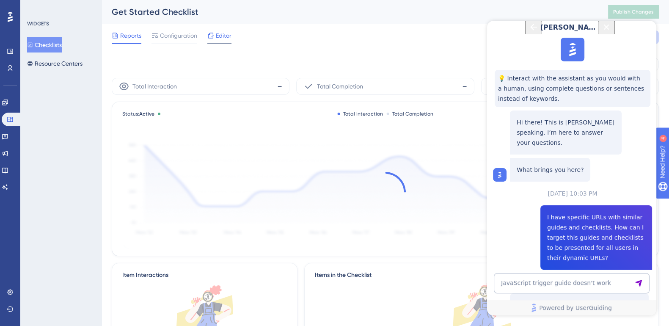
click at [227, 37] on span "Editor" at bounding box center [224, 35] width 16 height 10
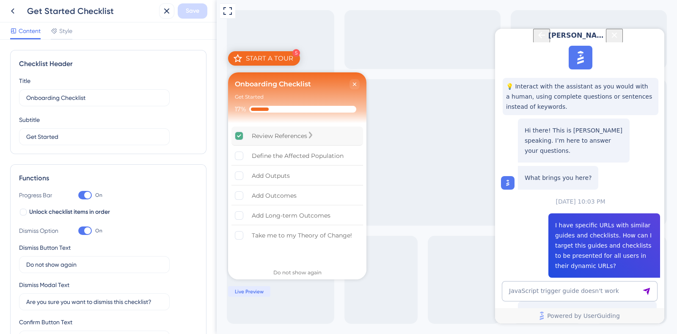
click at [297, 134] on div "Review References" at bounding box center [279, 136] width 55 height 10
click at [314, 134] on div "Review References is complete." at bounding box center [310, 136] width 7 height 8
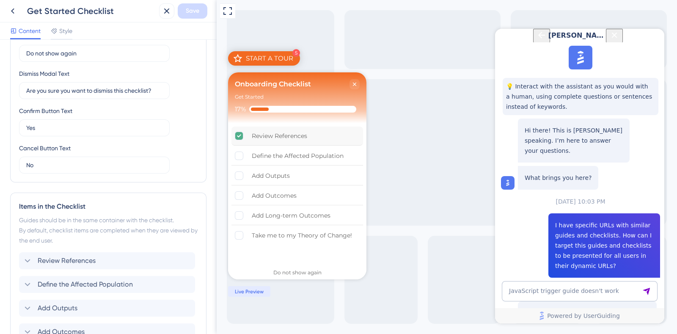
scroll to position [317, 0]
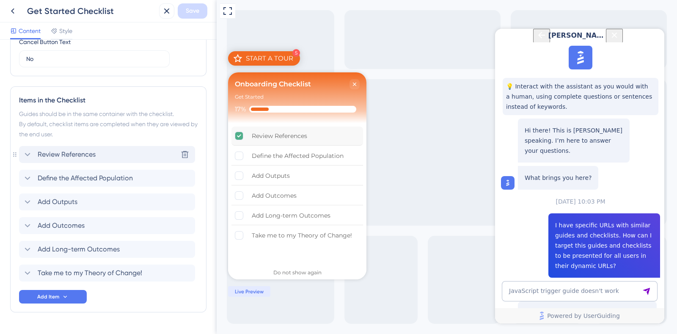
click at [70, 155] on span "Review References" at bounding box center [67, 154] width 58 height 10
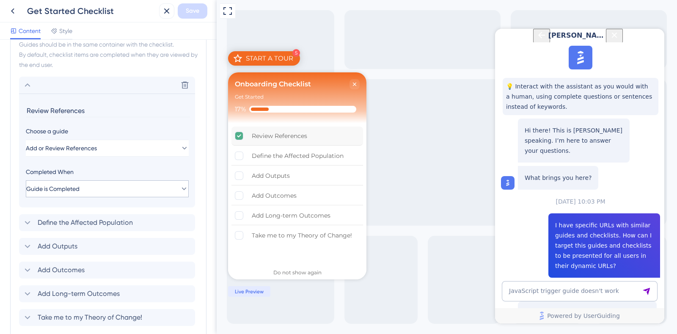
scroll to position [370, 0]
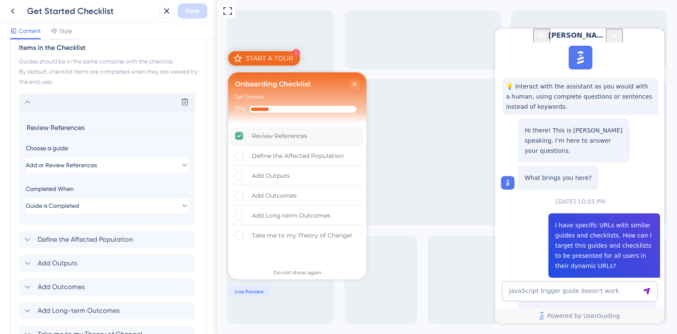
click at [26, 101] on icon at bounding box center [27, 102] width 10 height 10
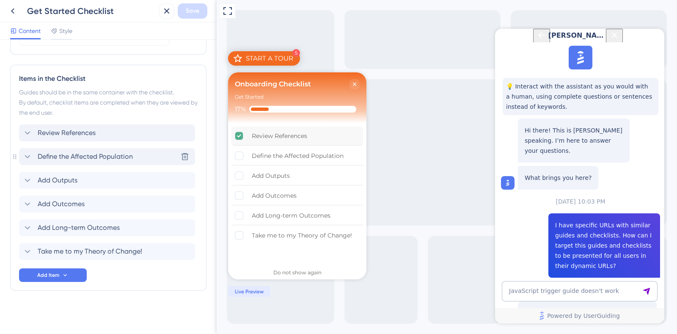
click at [70, 157] on span "Define the Affected Population" at bounding box center [85, 156] width 95 height 10
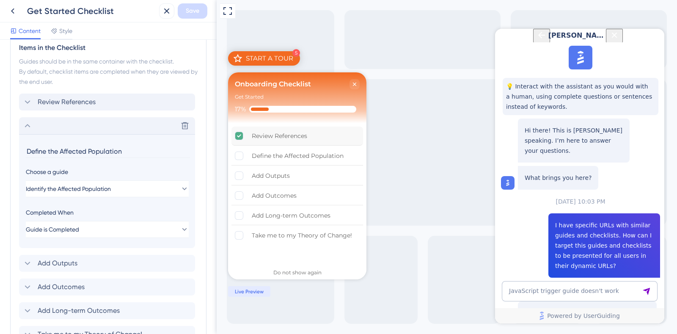
scroll to position [446, 0]
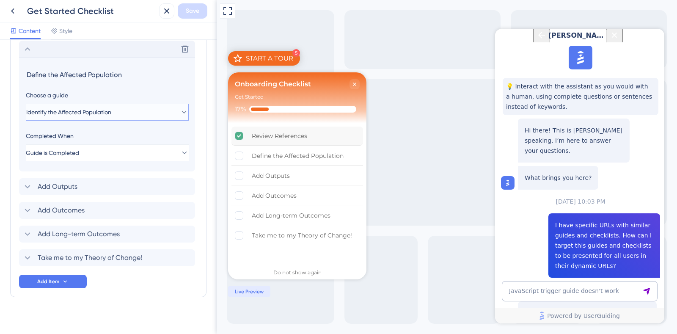
click at [81, 115] on span "Identify the Affected Population" at bounding box center [68, 112] width 85 height 10
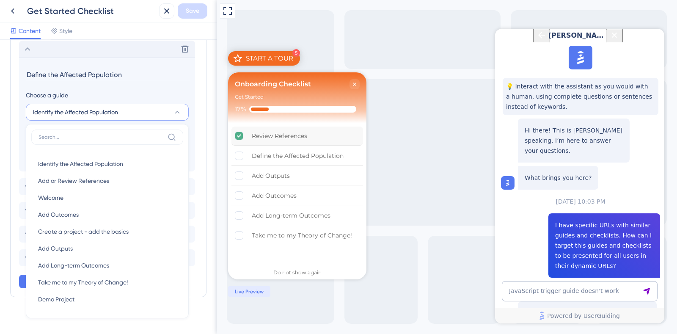
scroll to position [452, 0]
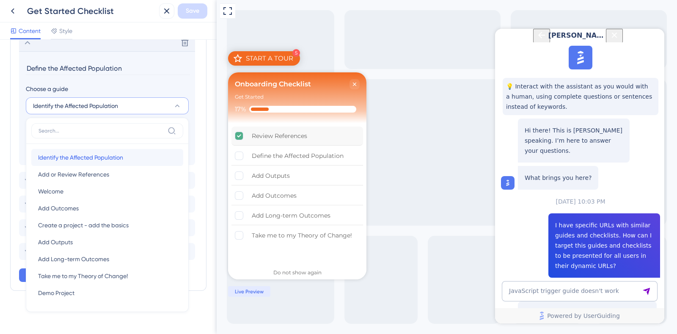
click at [86, 156] on span "Identify the Affected Population" at bounding box center [80, 157] width 85 height 10
type input "Identify the Affected Population"
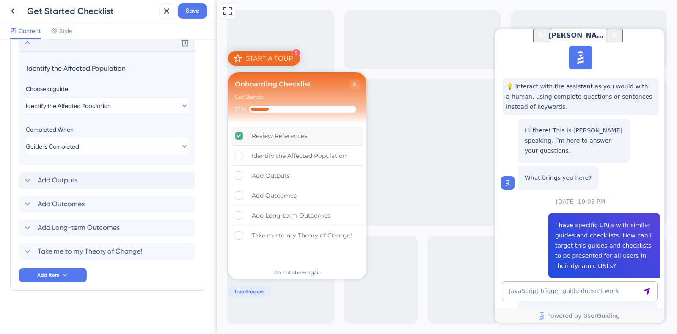
scroll to position [241, 0]
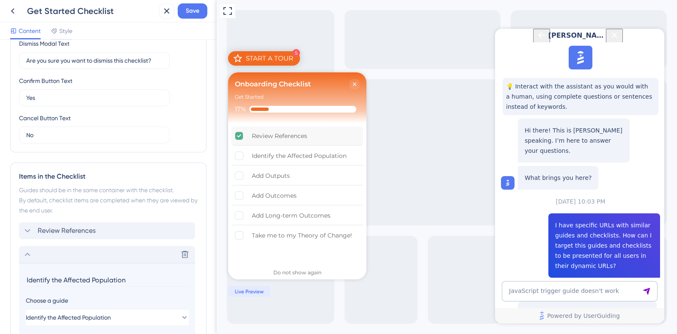
click at [188, 20] on div "Get Started Checklist Save" at bounding box center [108, 11] width 216 height 22
click at [189, 17] on button "Save" at bounding box center [193, 10] width 30 height 15
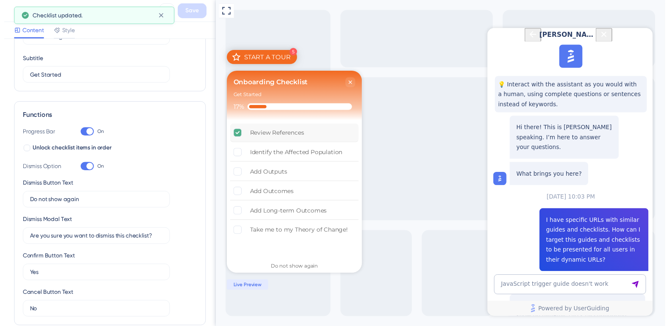
scroll to position [0, 0]
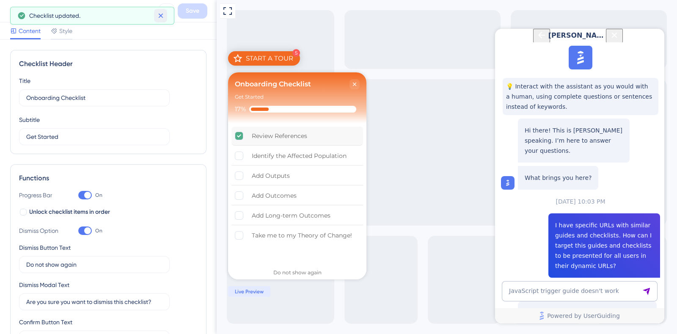
click at [165, 16] on button at bounding box center [160, 16] width 13 height 14
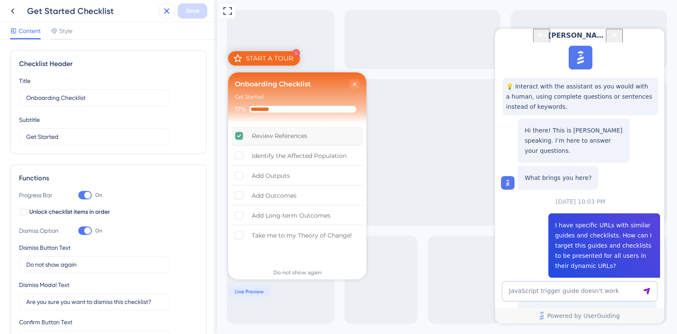
click at [165, 10] on icon at bounding box center [167, 11] width 10 height 10
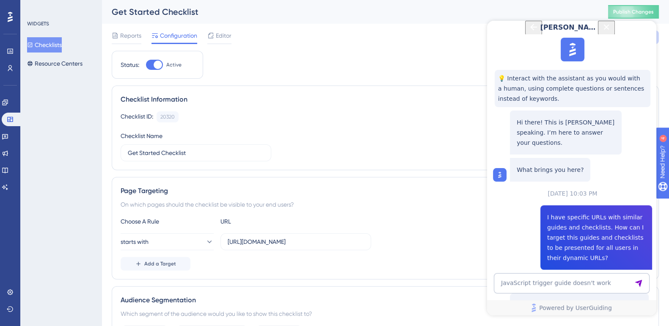
click at [611, 32] on icon "Close Button" at bounding box center [606, 27] width 10 height 10
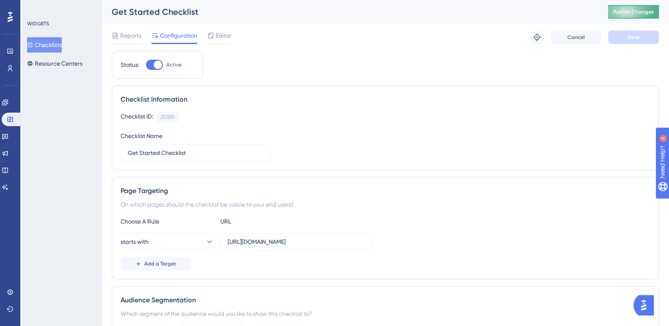
click at [640, 18] on button "Publish Changes" at bounding box center [633, 12] width 51 height 14
click at [8, 101] on icon at bounding box center [4, 101] width 5 height 5
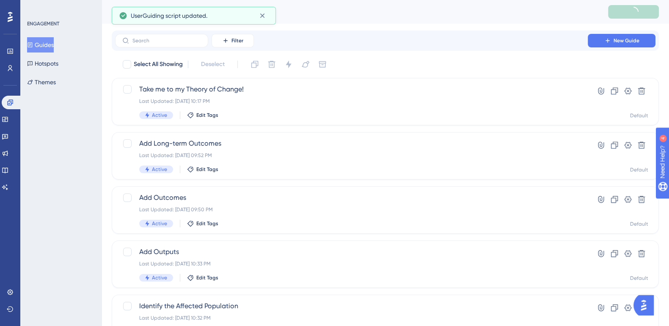
click at [54, 41] on button "Guides" at bounding box center [40, 44] width 27 height 15
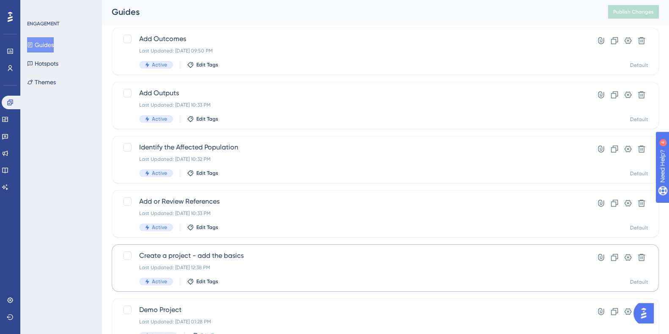
scroll to position [211, 0]
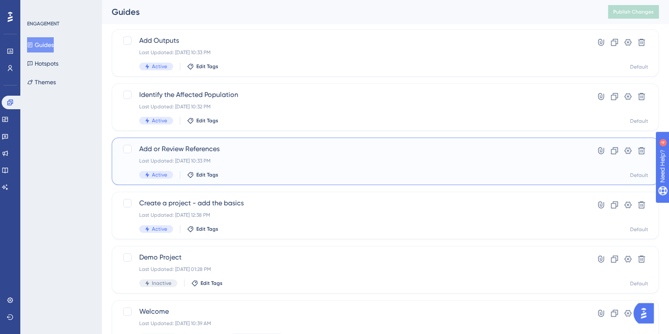
click at [163, 144] on span "Add or Review References" at bounding box center [351, 149] width 424 height 10
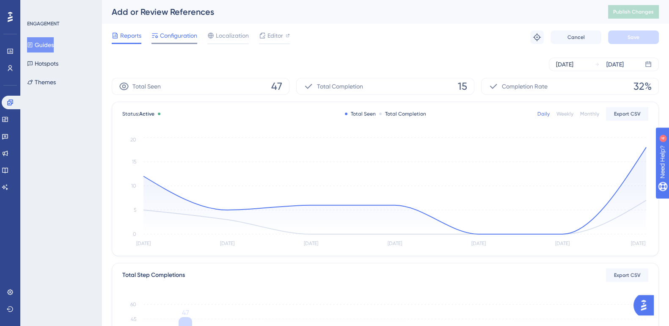
click at [171, 39] on span "Configuration" at bounding box center [178, 35] width 37 height 10
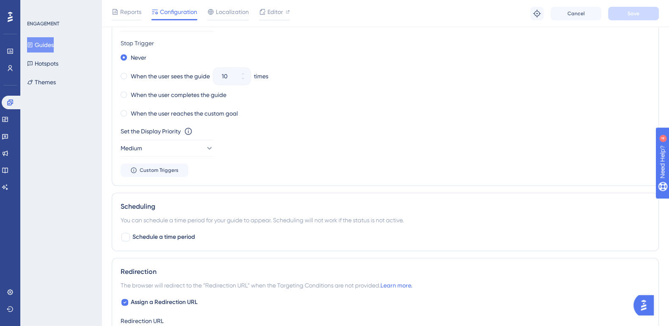
scroll to position [581, 0]
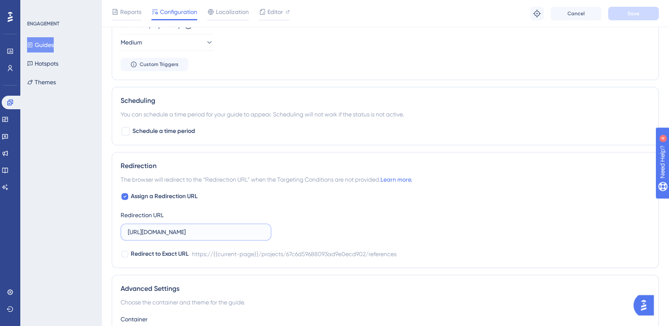
click at [245, 233] on input "https://impact-dev.ruralsenses.com/projects/67c6d59688093ad9e0ecd902/references" at bounding box center [196, 231] width 136 height 9
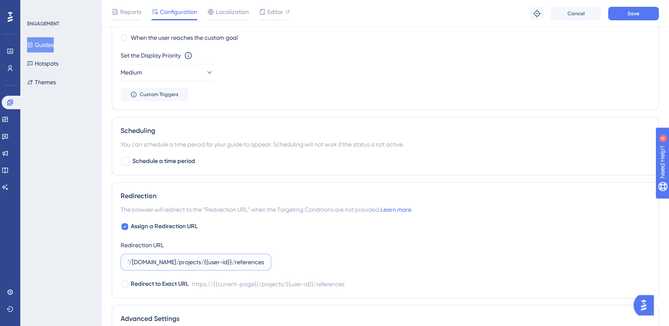
scroll to position [529, 0]
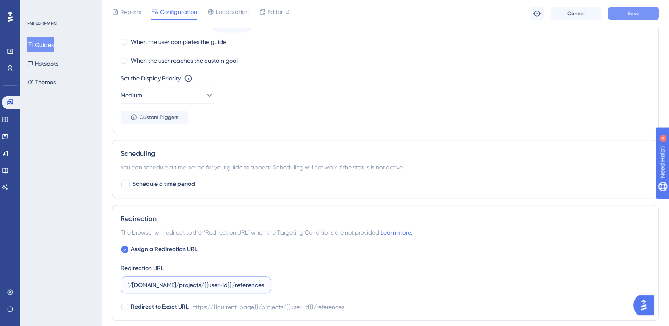
type input "https://impact-dev.ruralsenses.com/projects/{{user-id}}/references"
click at [625, 17] on button "Save" at bounding box center [633, 14] width 51 height 14
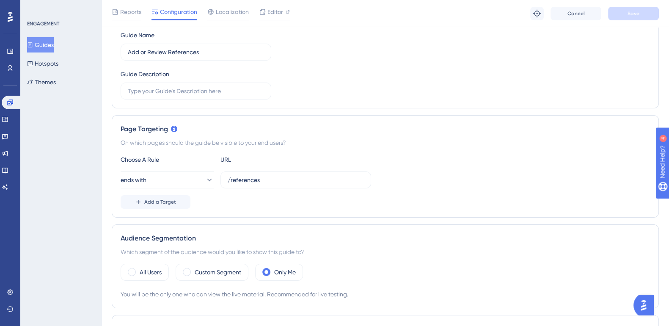
scroll to position [0, 0]
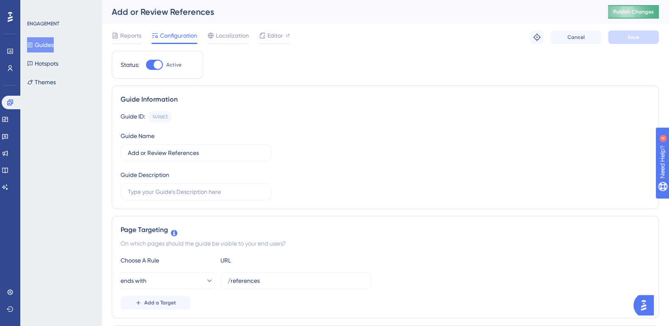
click at [640, 7] on button "Publish Changes" at bounding box center [633, 12] width 51 height 14
click at [49, 45] on button "Guides" at bounding box center [40, 44] width 27 height 15
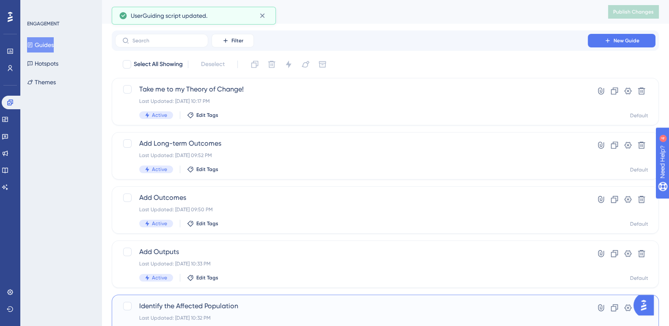
click at [230, 310] on span "Identify the Affected Population" at bounding box center [351, 306] width 424 height 10
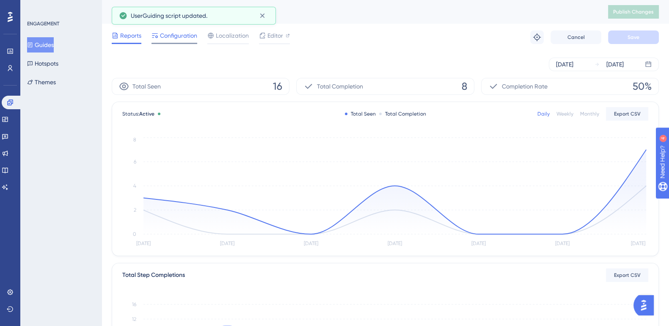
click at [168, 33] on span "Configuration" at bounding box center [178, 35] width 37 height 10
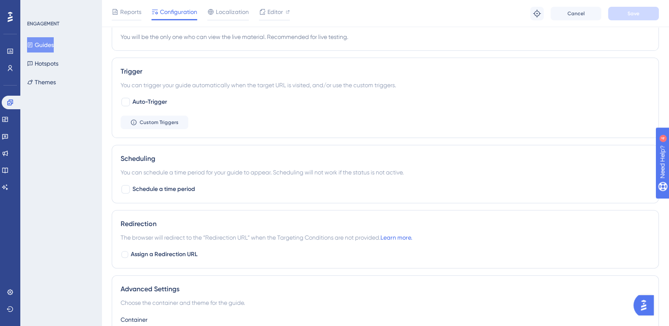
scroll to position [460, 0]
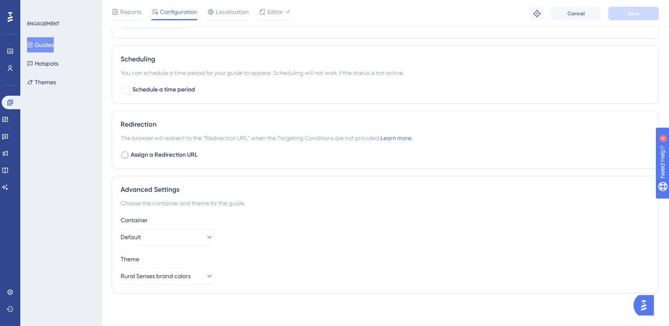
click at [126, 155] on div at bounding box center [124, 154] width 7 height 7
checkbox input "true"
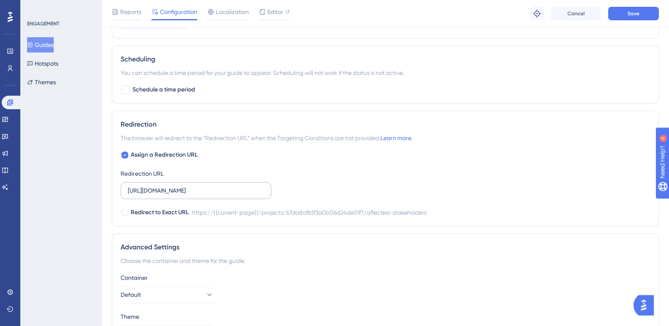
click at [254, 195] on label "https://impact-dev.ruralsenses.com/projects/67da8afb1f3a0b06d24de097/affected-s…" at bounding box center [196, 190] width 151 height 17
click at [254, 195] on input "https://impact-dev.ruralsenses.com/projects/67da8afb1f3a0b06d24de097/affected-s…" at bounding box center [196, 190] width 136 height 9
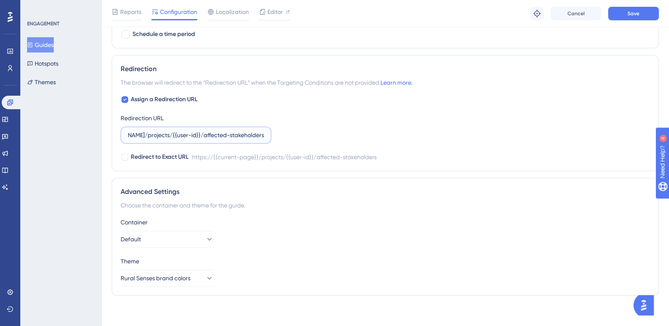
scroll to position [518, 0]
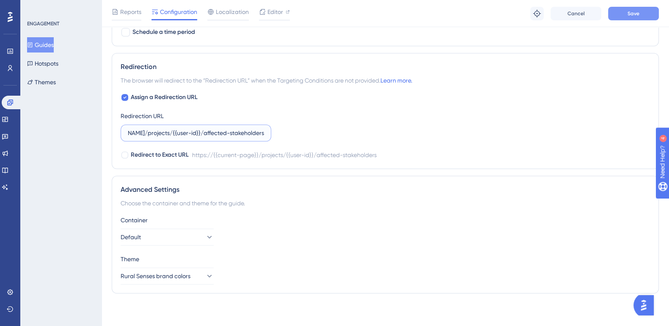
type input "https://impact-dev.ruralsenses.com/projects/{{user-id}}/affected-stakeholders"
click at [653, 11] on button "Save" at bounding box center [633, 14] width 51 height 14
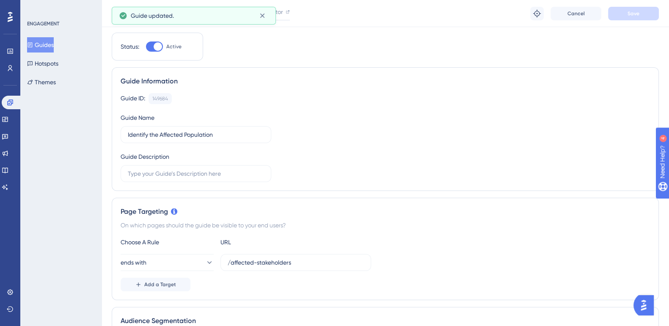
scroll to position [0, 0]
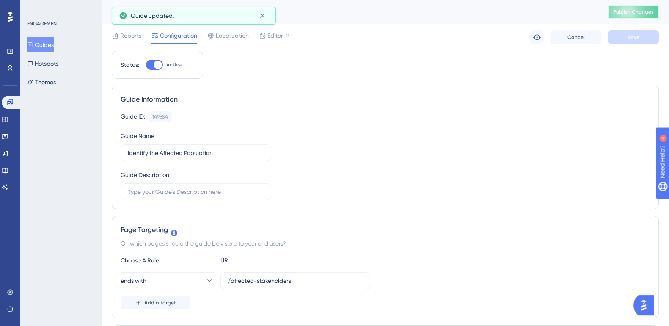
click at [635, 16] on button "Publish Changes" at bounding box center [633, 12] width 51 height 14
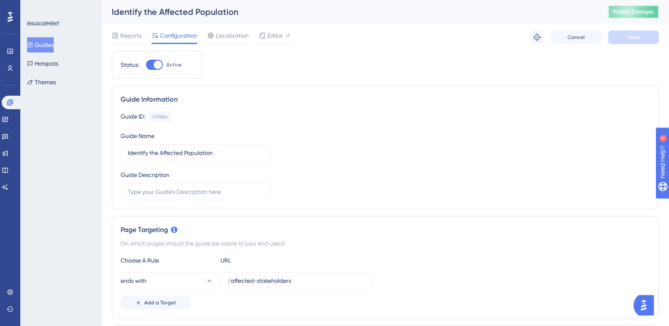
click at [634, 7] on button "Publish Changes" at bounding box center [633, 12] width 51 height 14
